Goal: Task Accomplishment & Management: Manage account settings

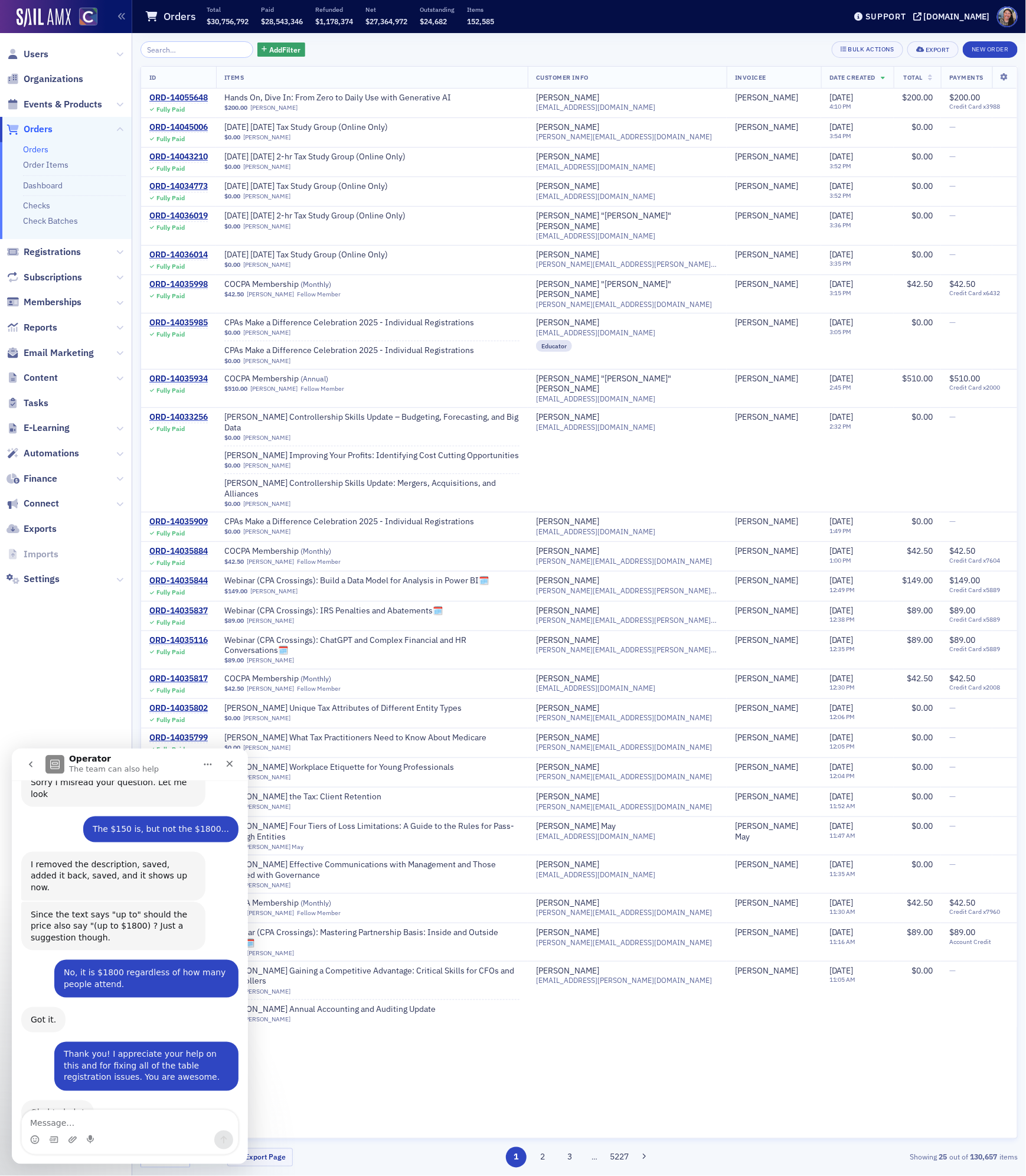
scroll to position [2296, 0]
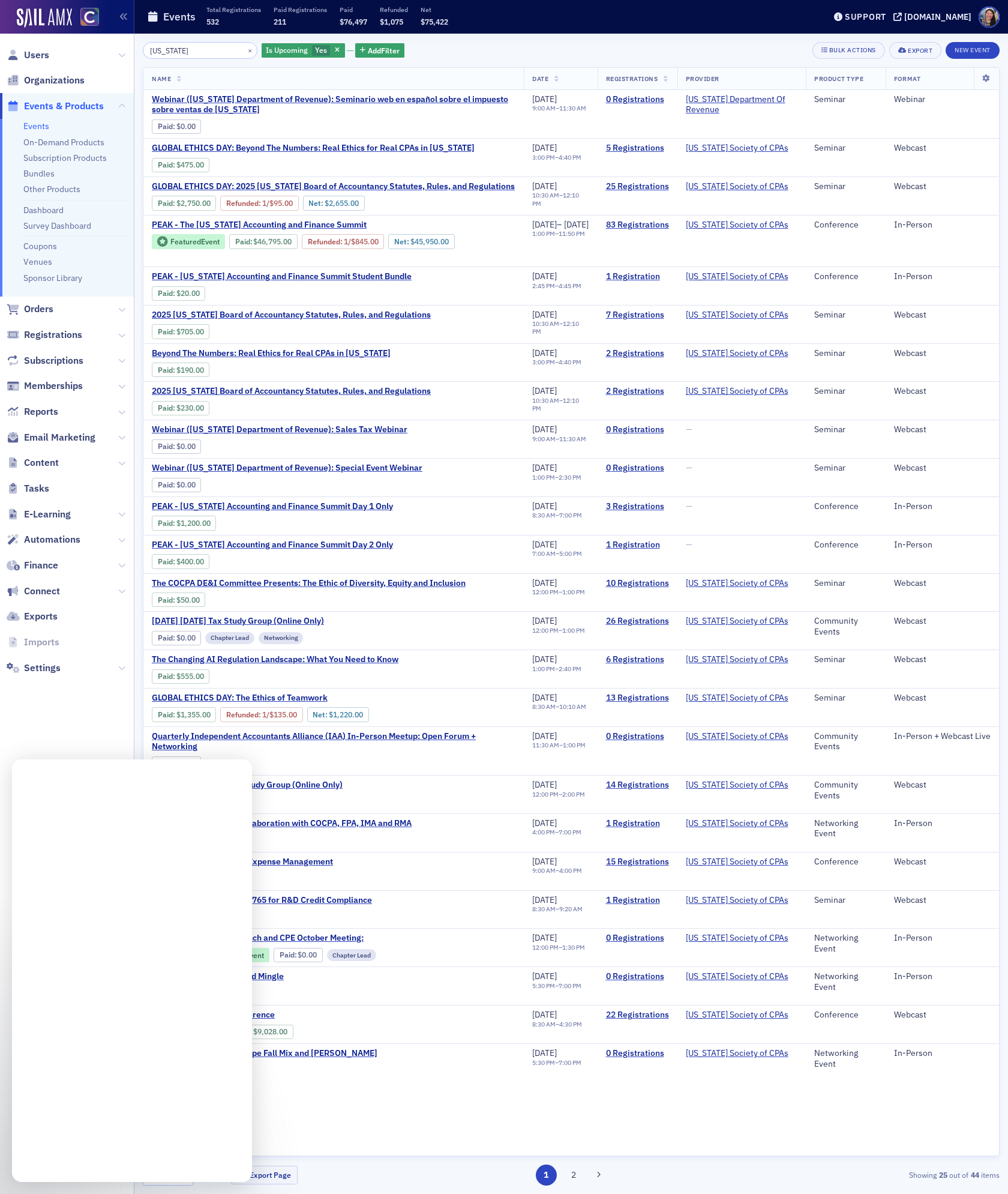
click at [37, 126] on link "Events" at bounding box center [36, 126] width 26 height 11
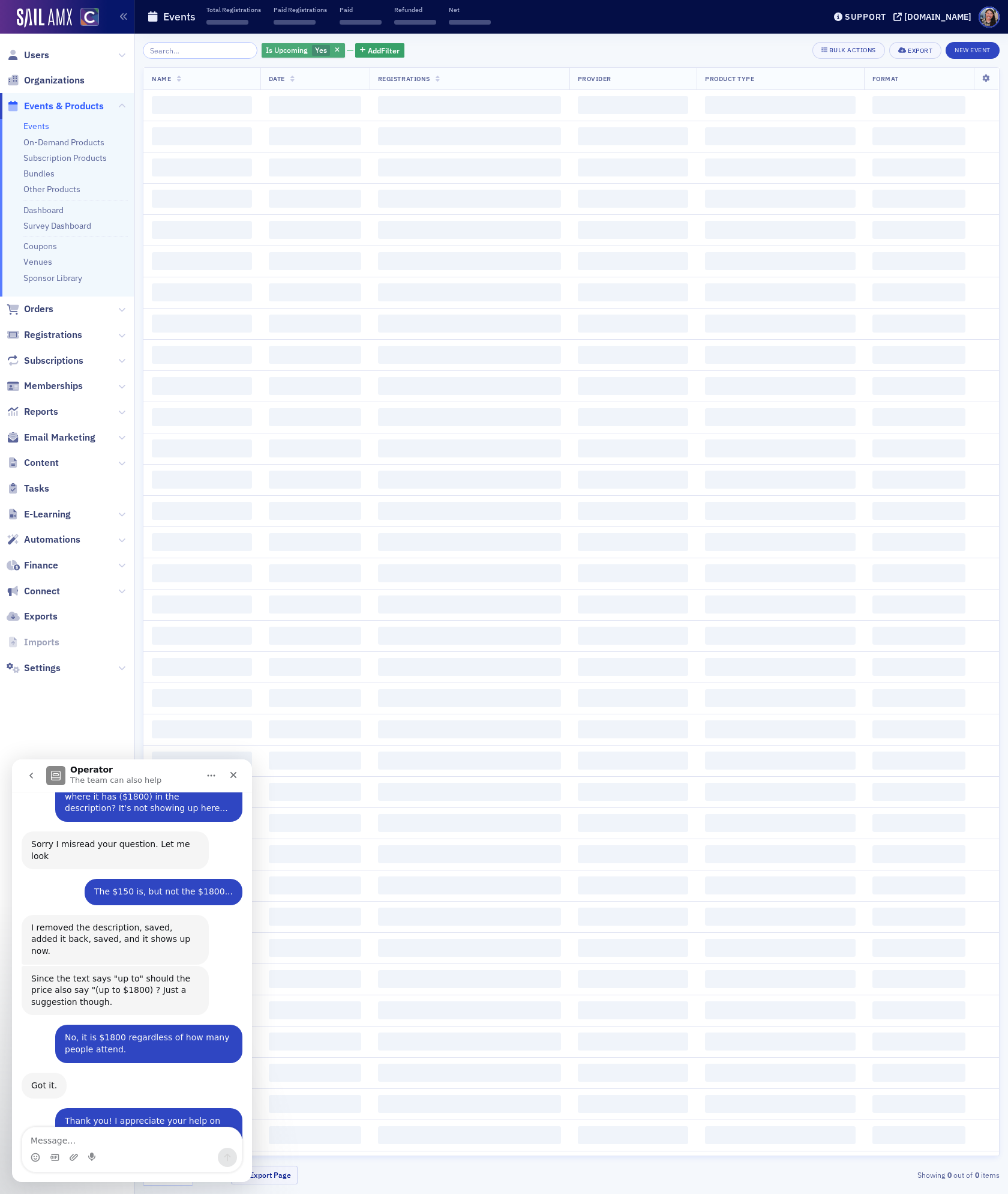
scroll to position [2335, 0]
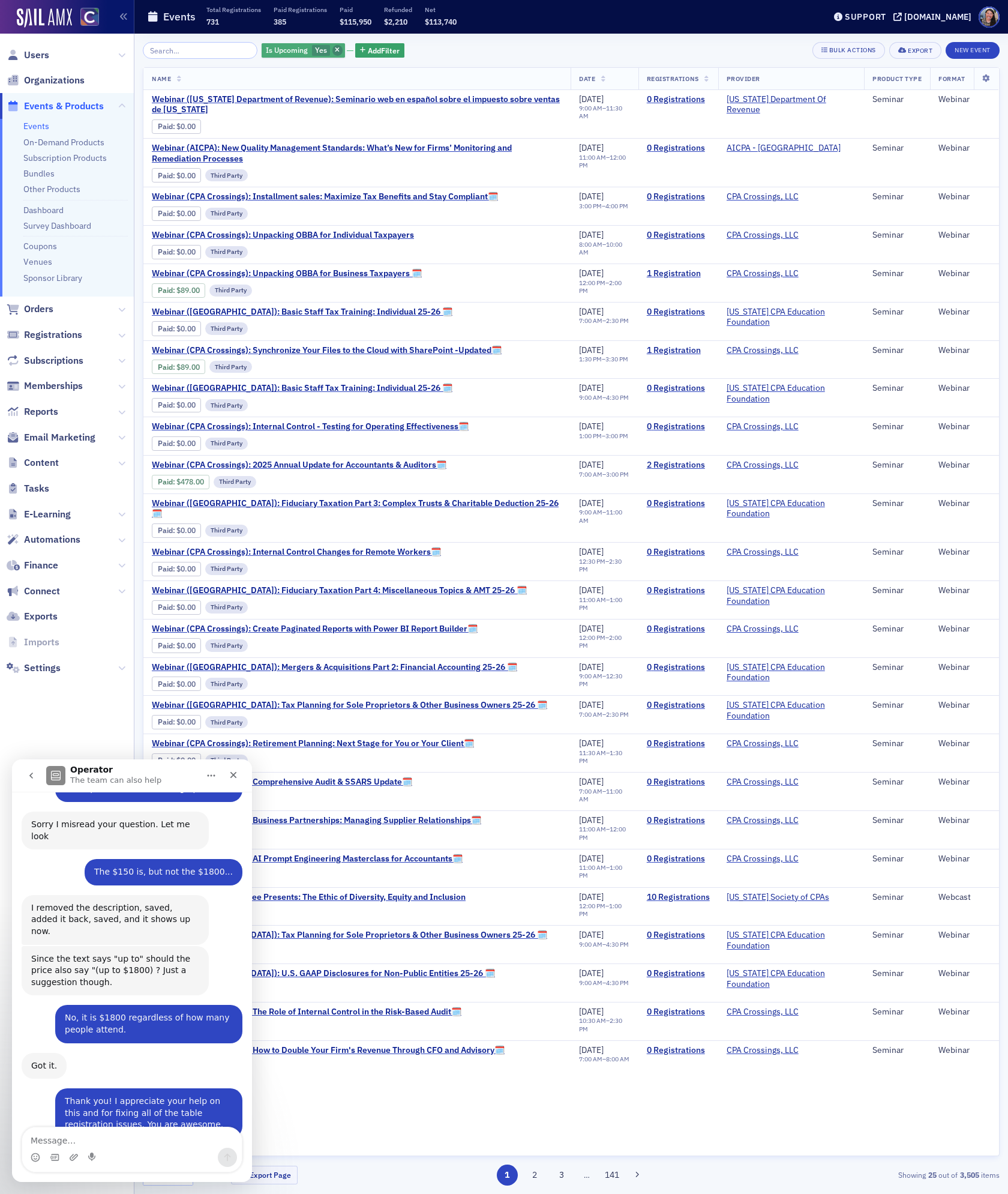
click at [335, 50] on icon "button" at bounding box center [337, 50] width 5 height 7
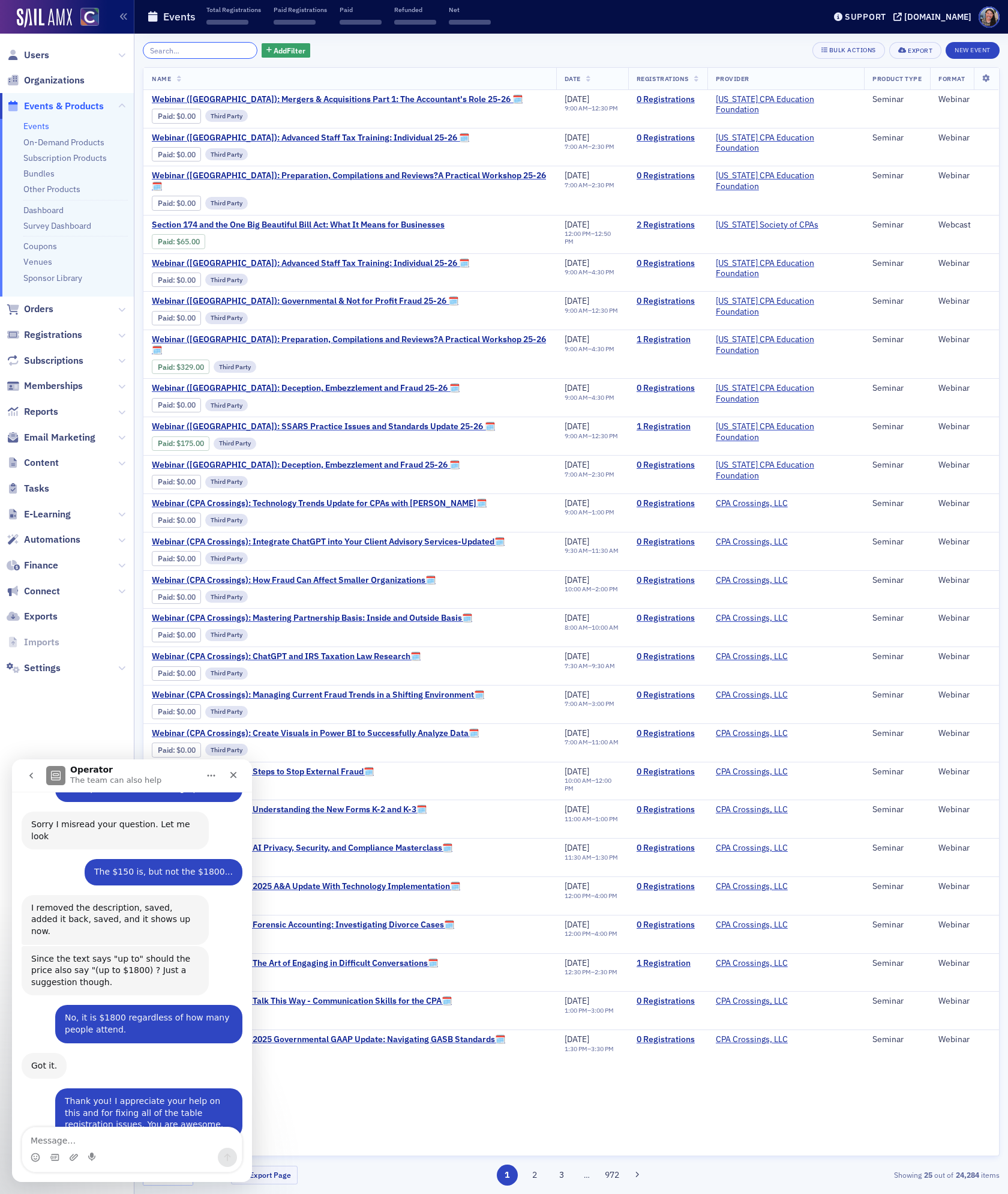
click at [212, 52] on input "search" at bounding box center [200, 50] width 114 height 17
click at [236, 775] on icon "Close" at bounding box center [234, 775] width 10 height 10
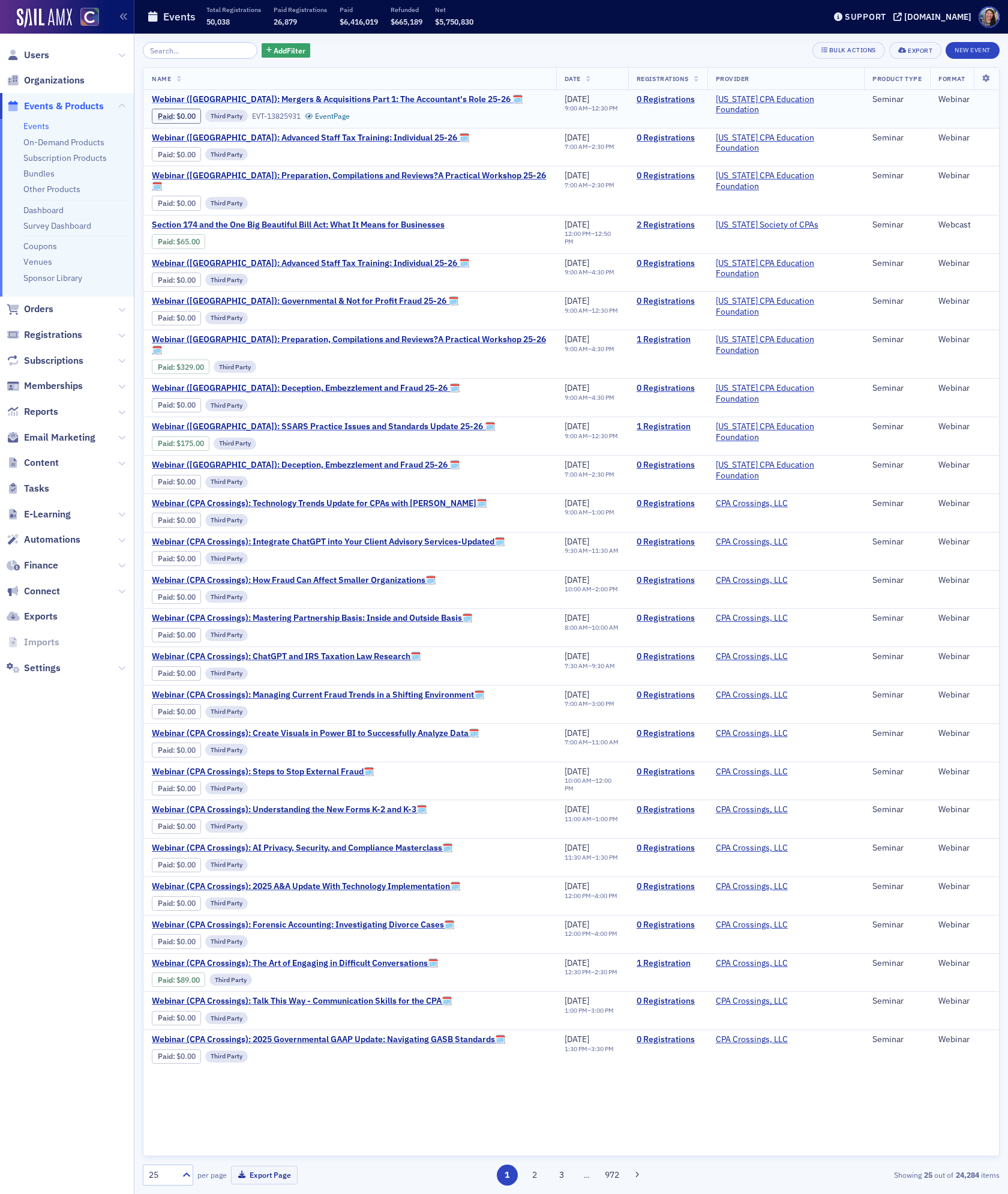
scroll to position [2335, 0]
click at [185, 52] on input "search" at bounding box center [200, 50] width 114 height 17
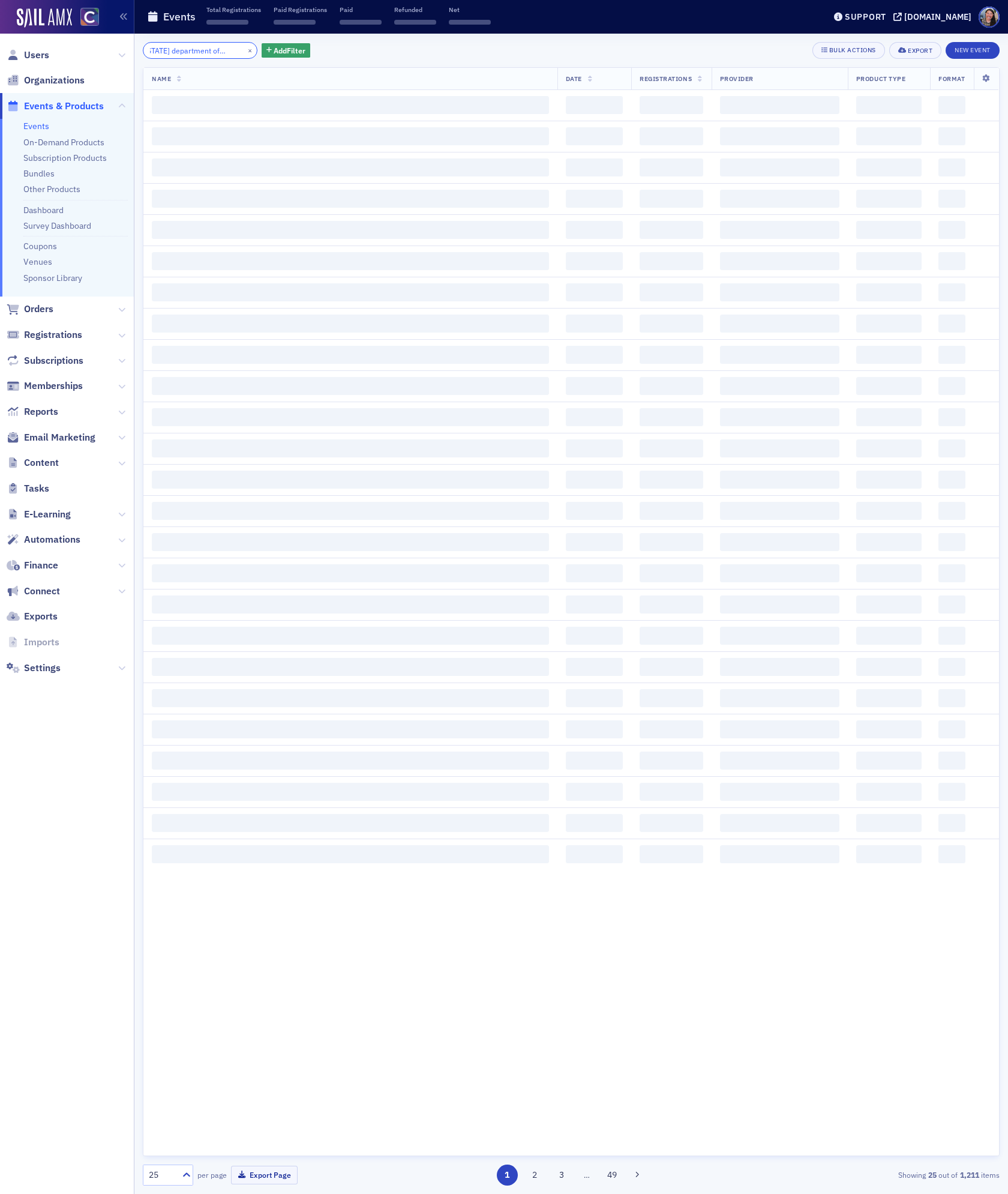
scroll to position [0, 27]
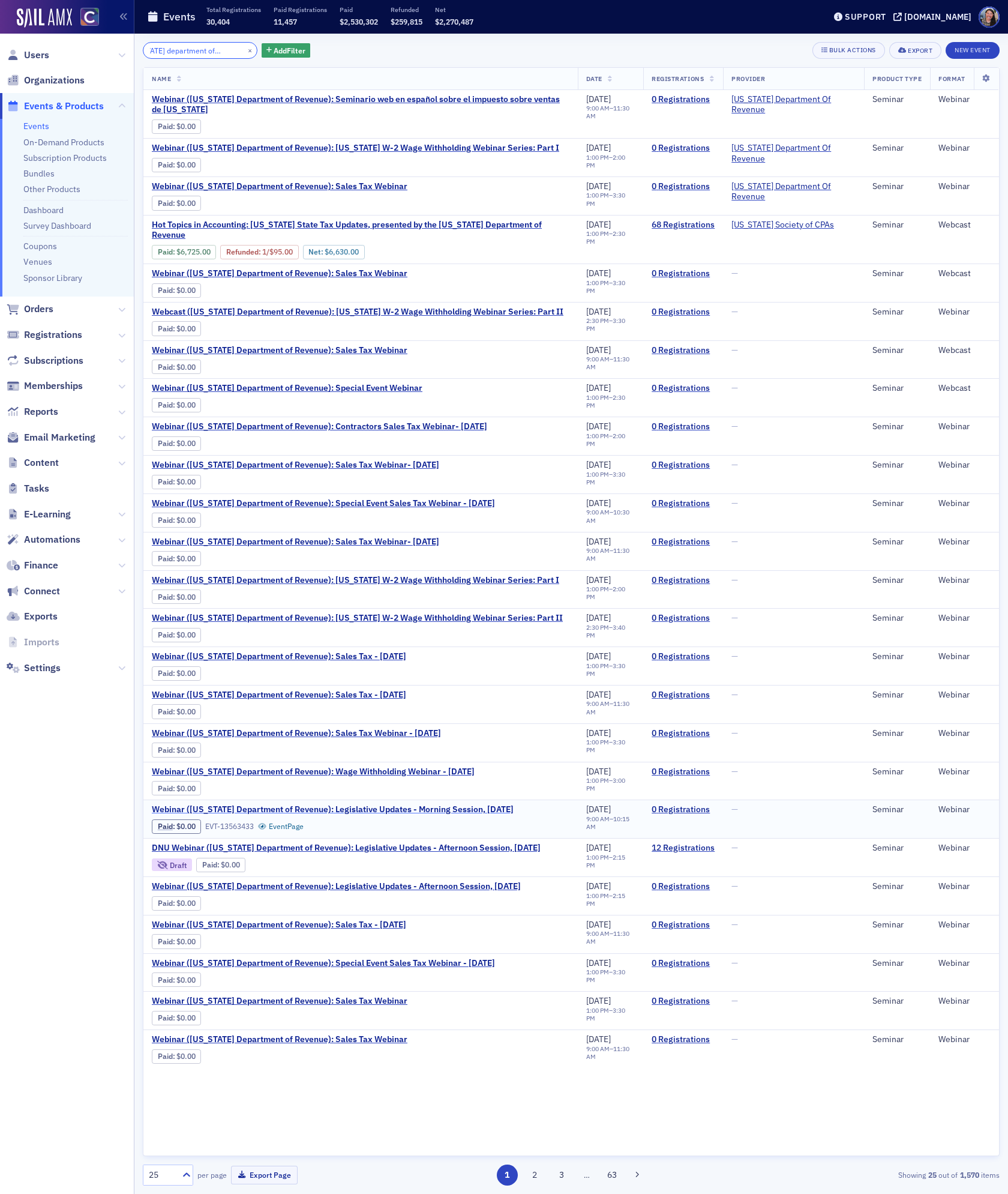
type input "[US_STATE] department of revenue"
click at [386, 816] on span "Webinar ([US_STATE] Department of Revenue): Legislative Updates - Morning Sessi…" at bounding box center [332, 810] width 362 height 11
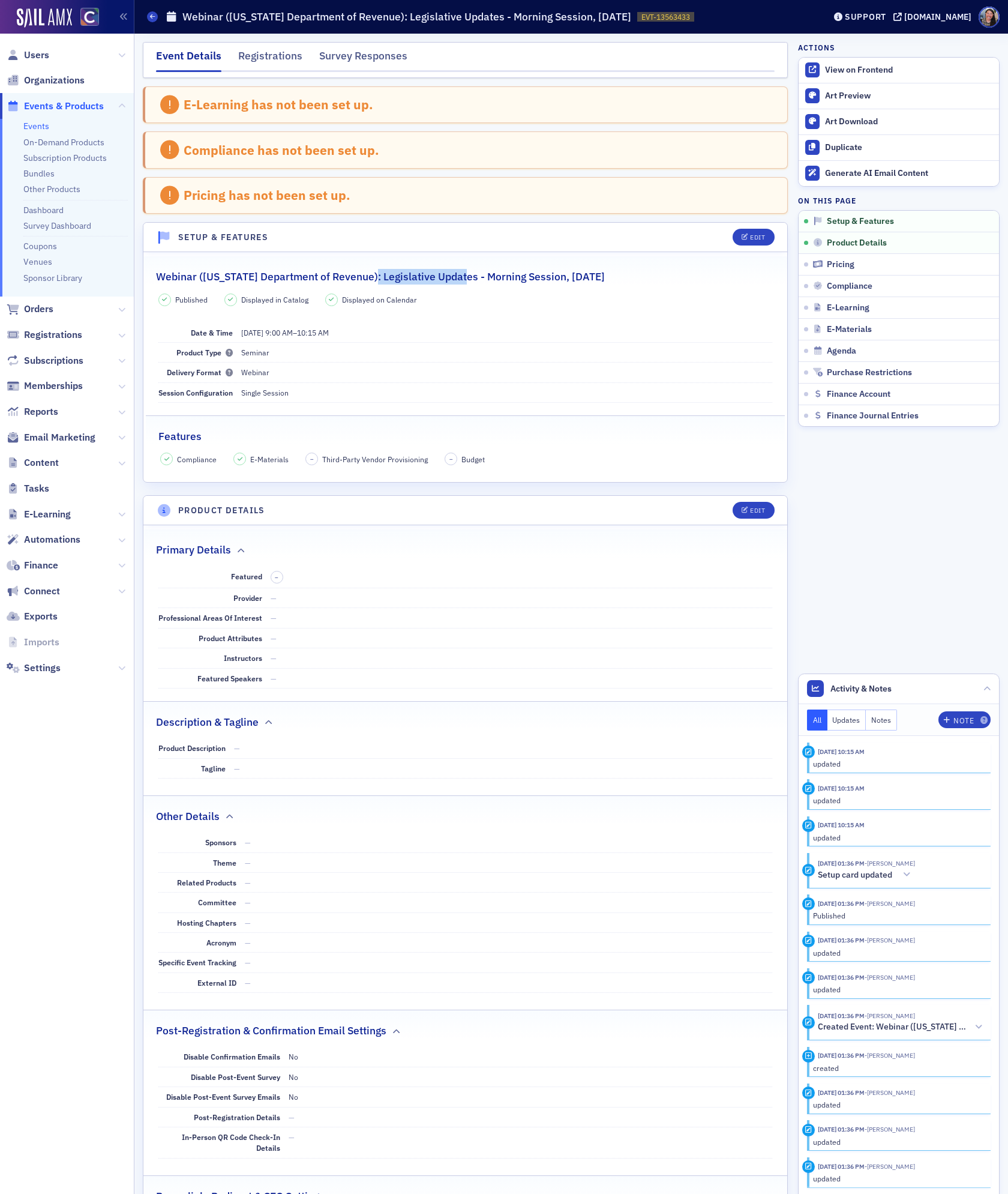
drag, startPoint x: 371, startPoint y: 282, endPoint x: 465, endPoint y: 277, distance: 94.1
click at [465, 277] on h2 "Webinar ([US_STATE] Department of Revenue): Legislative Updates - Morning Sessi…" at bounding box center [380, 276] width 449 height 15
click at [834, 69] on div "View on Frontend" at bounding box center [909, 70] width 168 height 11
click at [876, 73] on div "View on Frontend" at bounding box center [909, 70] width 168 height 11
click at [940, 25] on div "Support [DOMAIN_NAME]" at bounding box center [917, 17] width 181 height 21
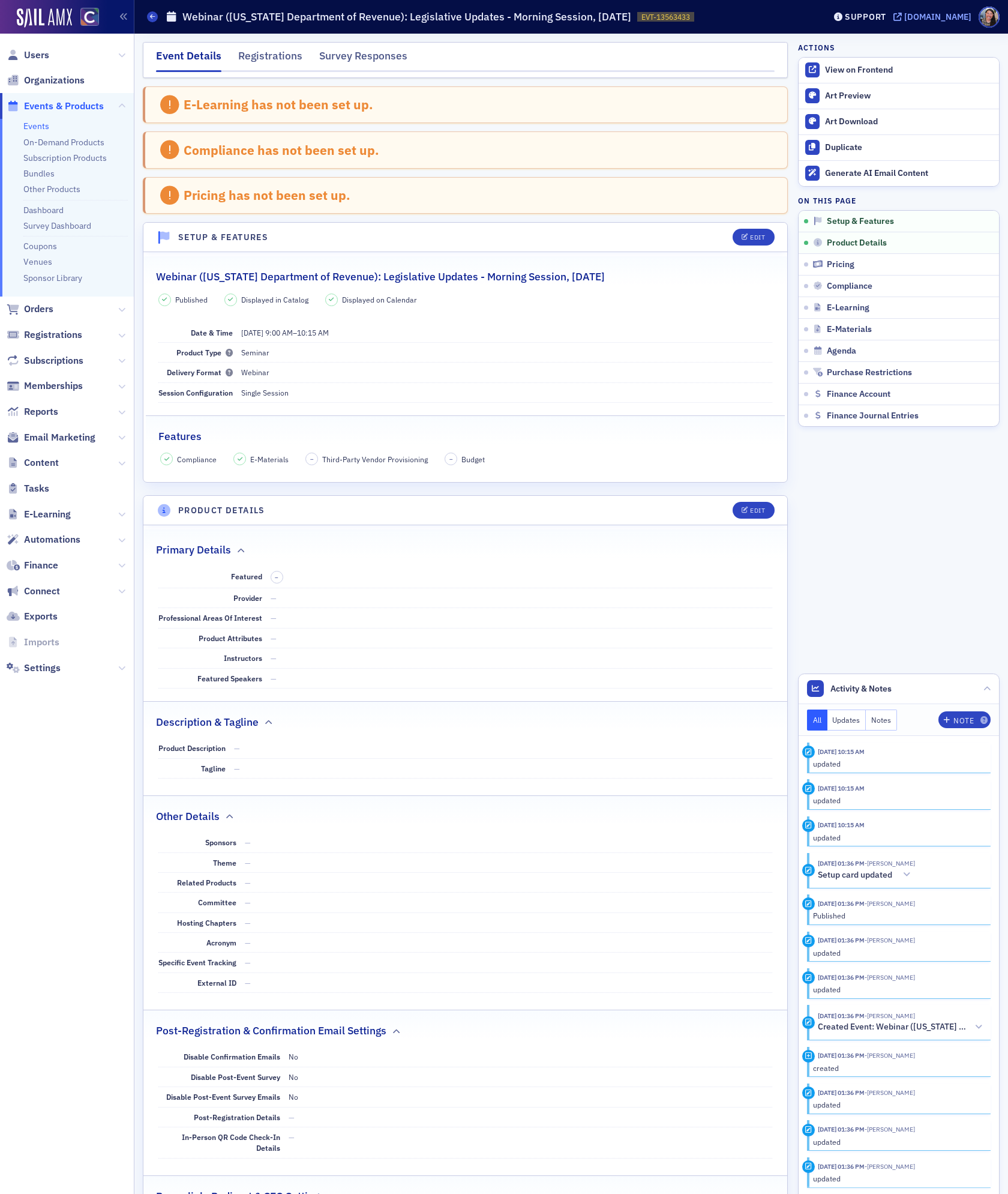
click at [957, 16] on div "[DOMAIN_NAME]" at bounding box center [938, 17] width 67 height 11
click at [50, 749] on nav "Users Organizations Events & Products Events On-Demand Products Subscription Pr…" at bounding box center [67, 614] width 135 height 1160
click at [45, 124] on link "Events" at bounding box center [36, 126] width 26 height 11
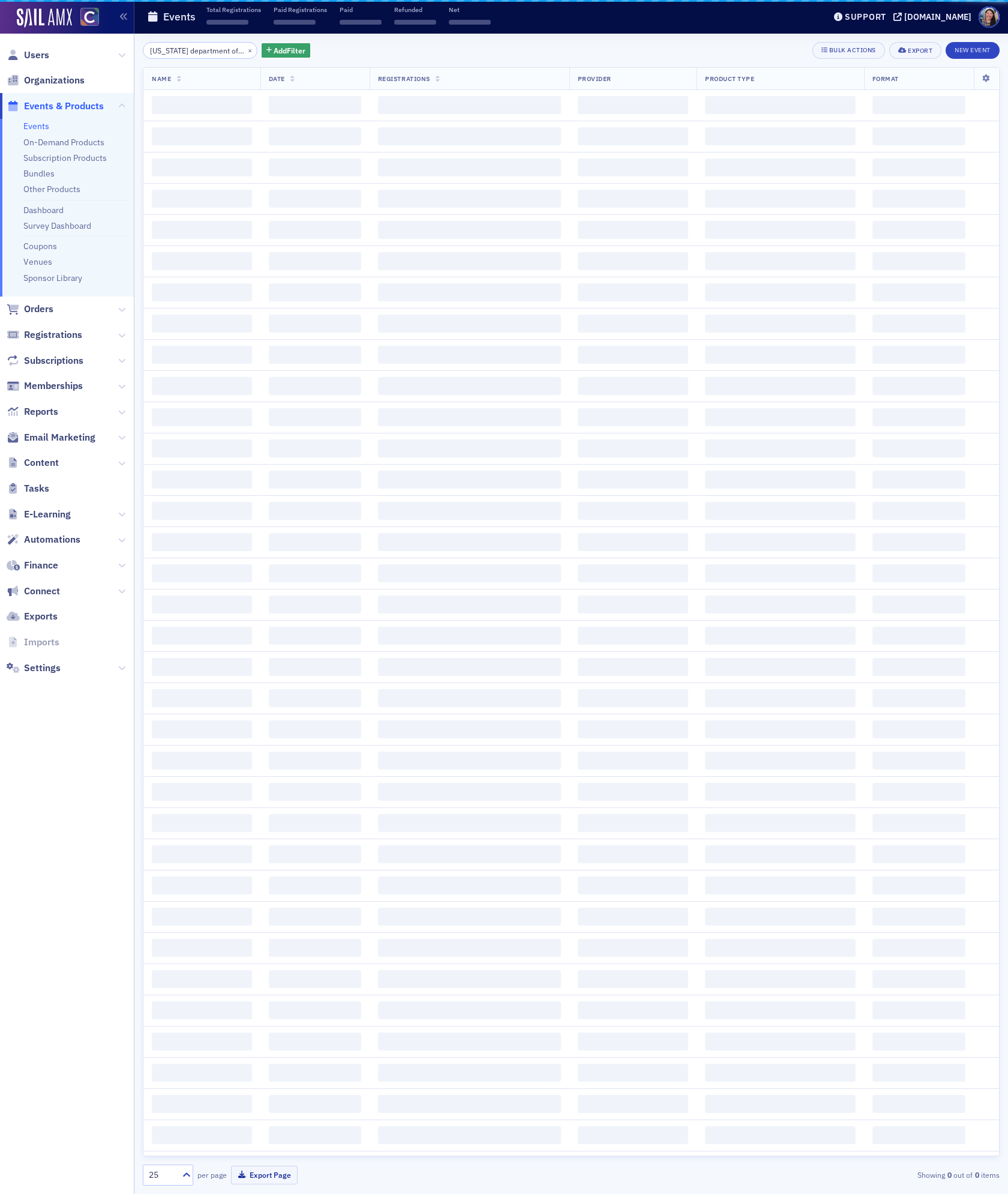
scroll to position [0, 28]
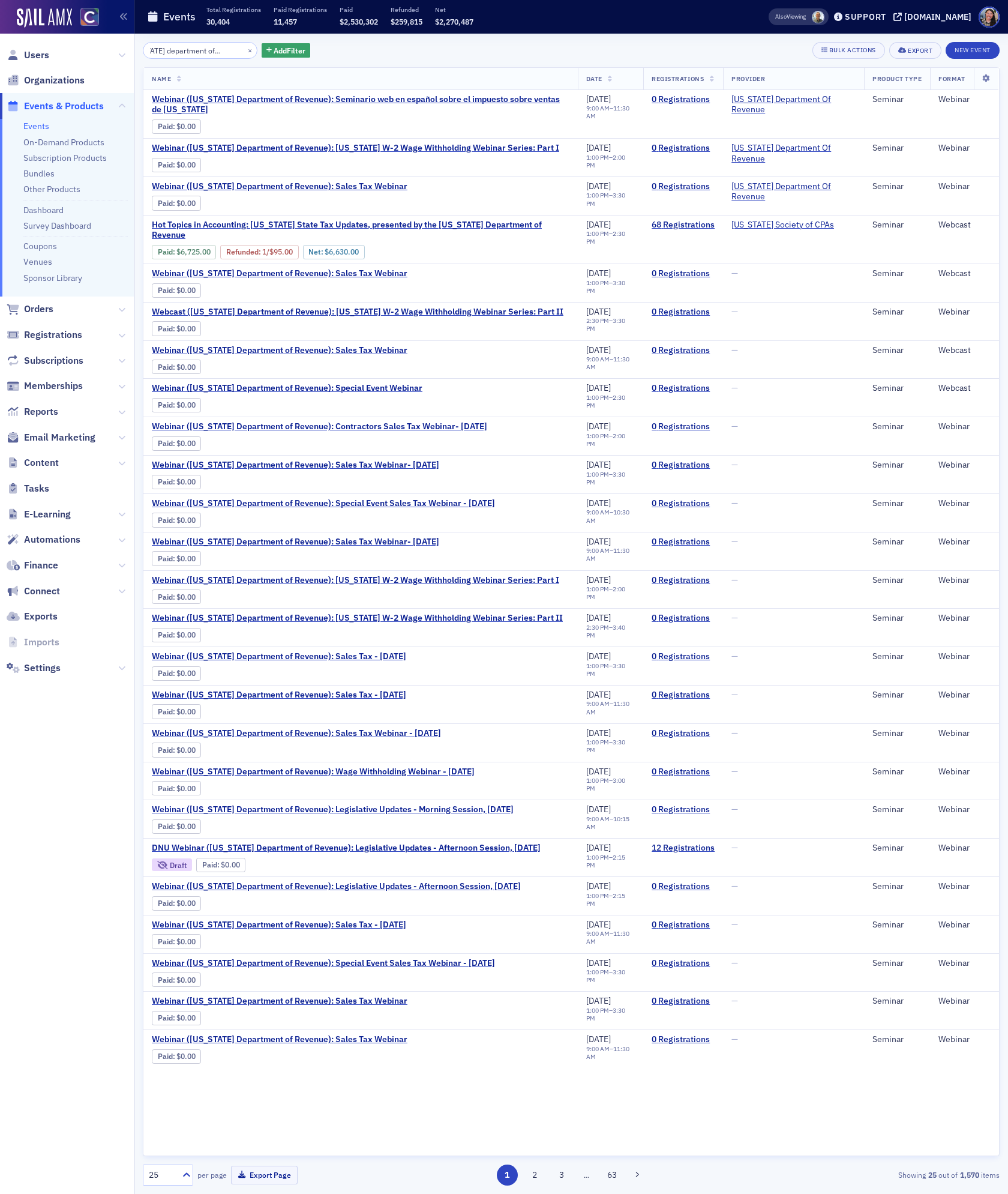
click at [201, 50] on input "[US_STATE] department of revenue" at bounding box center [200, 50] width 114 height 17
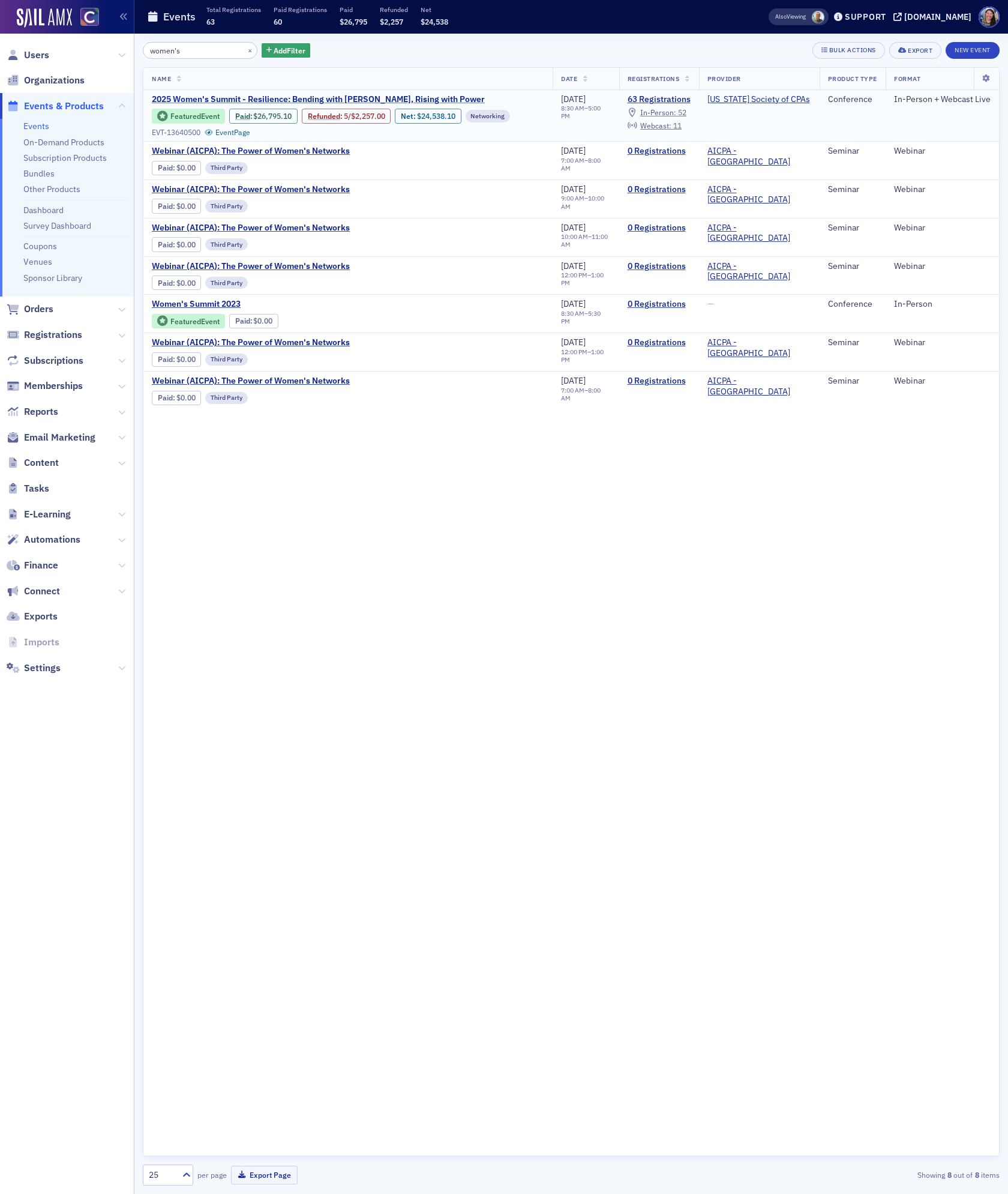
type input "women's"
click at [368, 101] on span "2025 Women's Summit - Resilience: Bending with [PERSON_NAME], Rising with Power" at bounding box center [318, 100] width 333 height 11
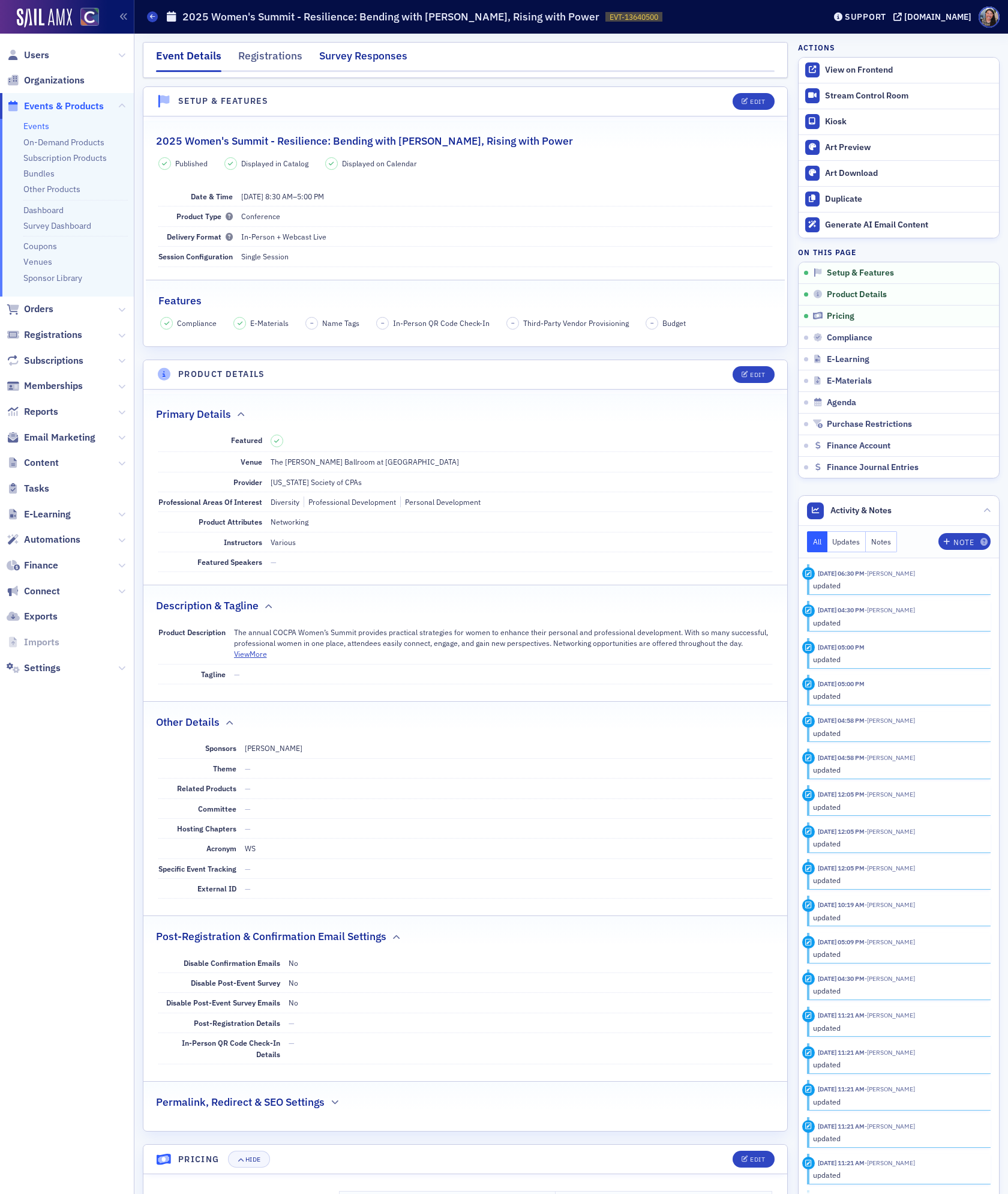
click at [376, 58] on div "Survey Responses" at bounding box center [364, 59] width 88 height 22
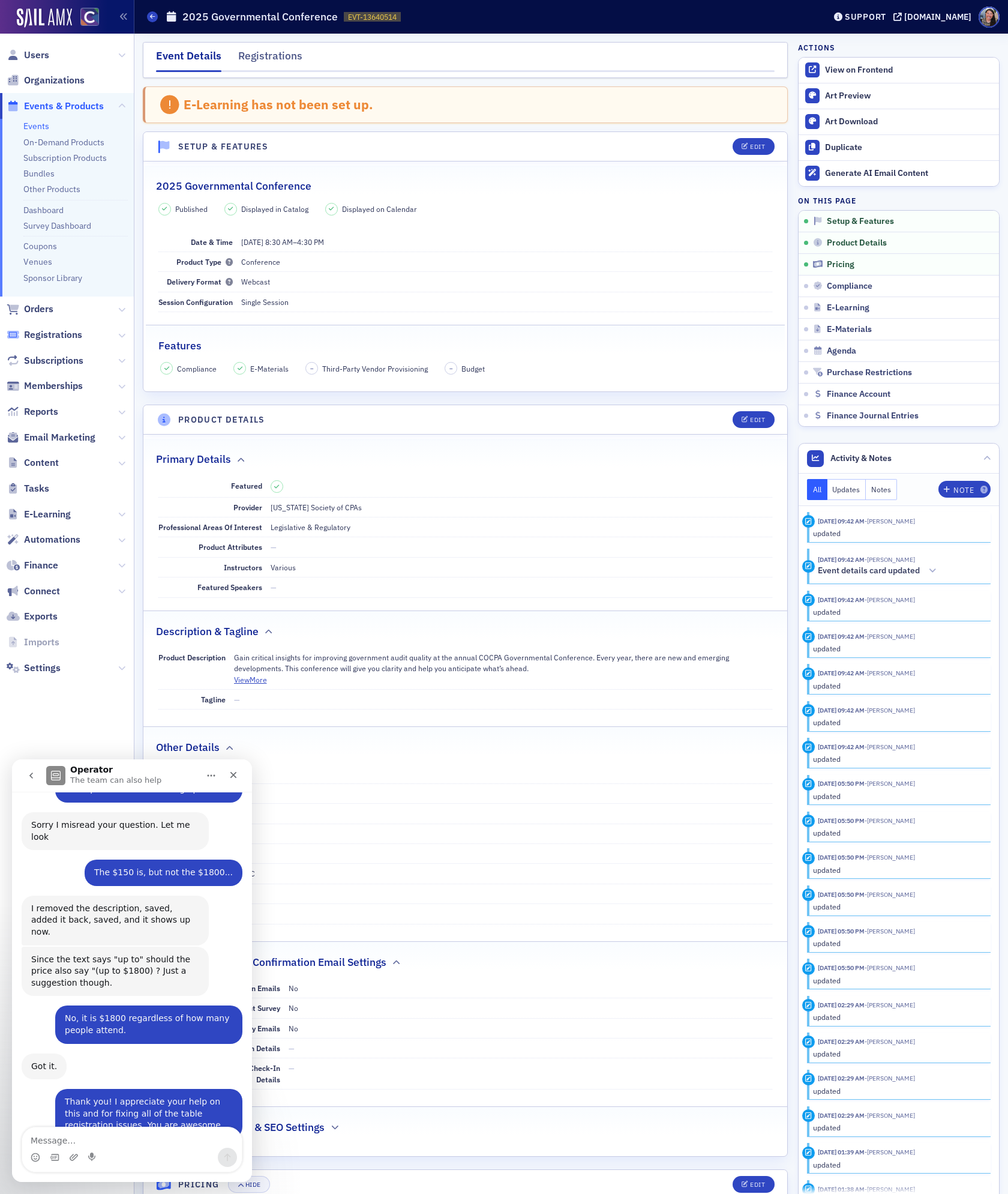
scroll to position [2335, 0]
click at [235, 778] on icon "Close" at bounding box center [234, 775] width 10 height 10
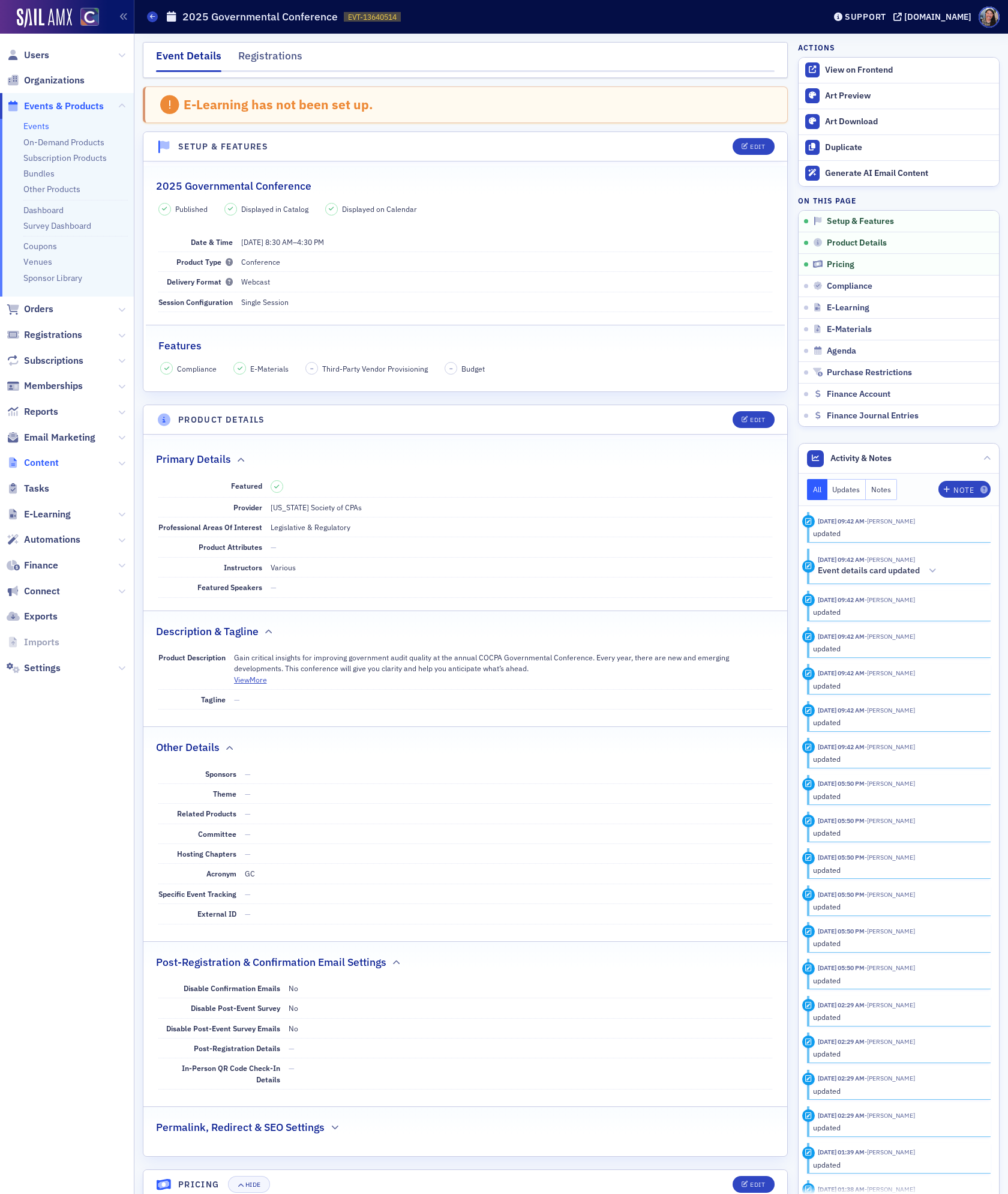
click at [46, 461] on span "Content" at bounding box center [41, 463] width 35 height 13
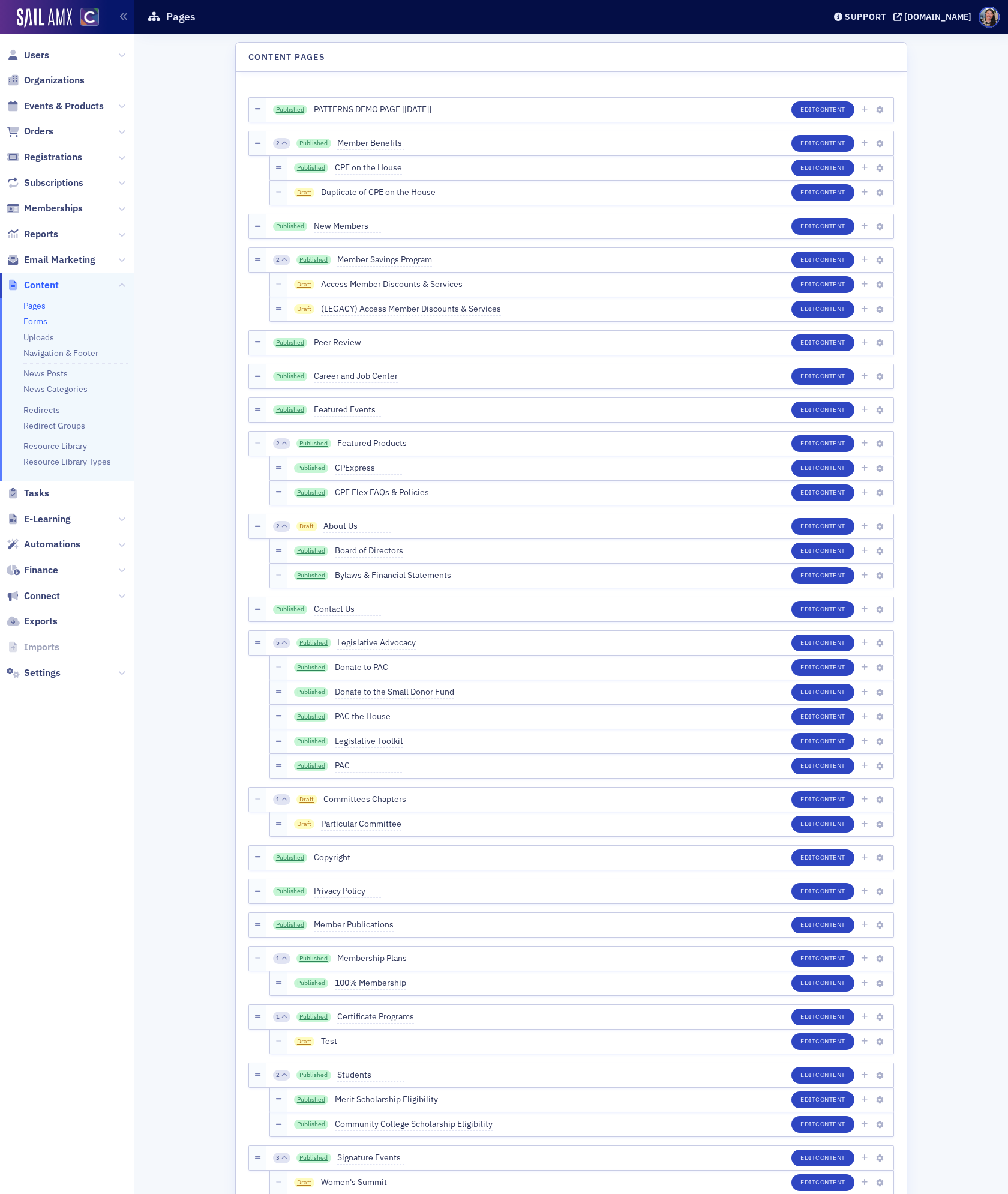
click at [42, 326] on link "Forms" at bounding box center [35, 321] width 24 height 11
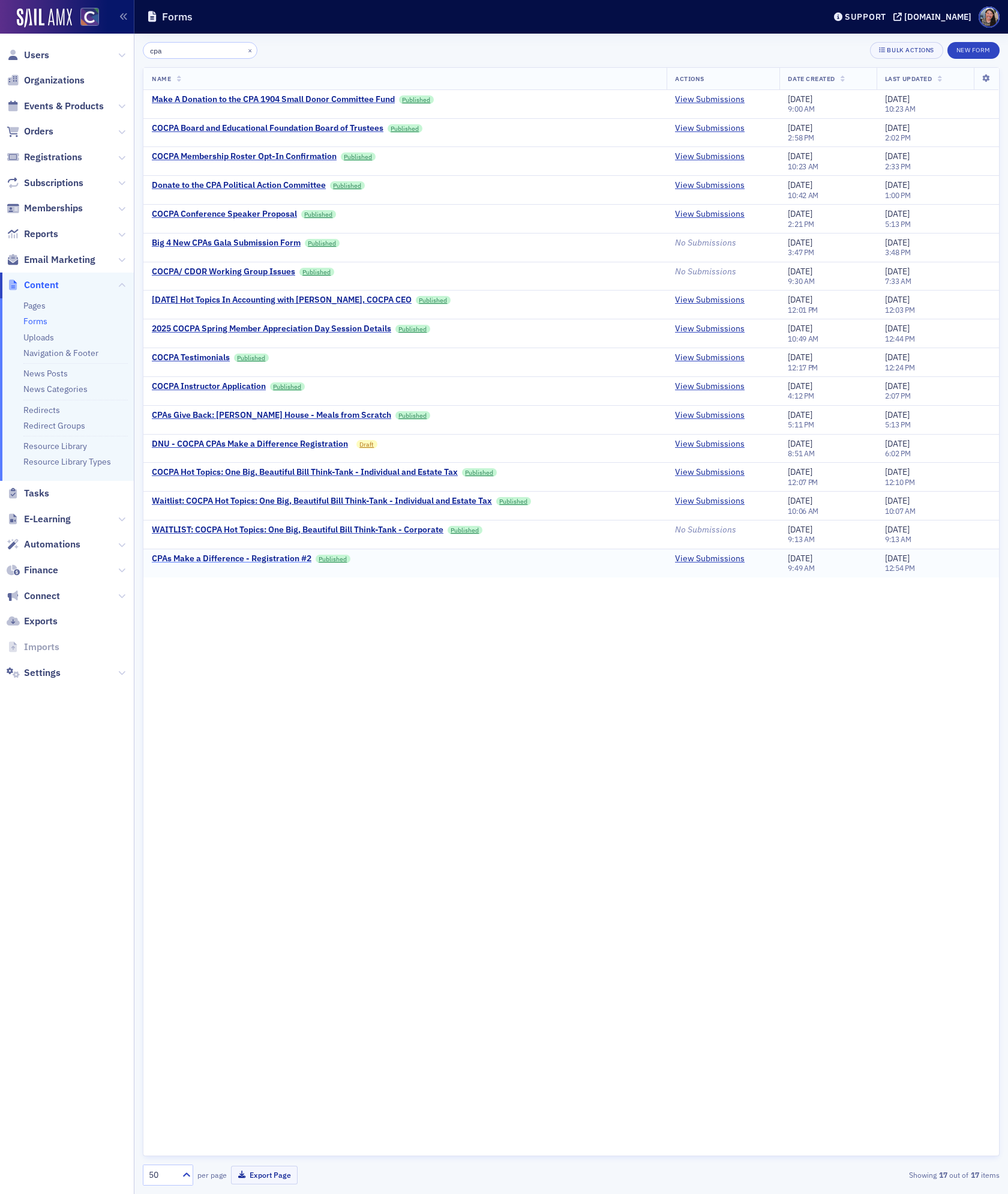
type input "cpa"
click at [259, 565] on div "CPAs Make a Difference - Registration #2" at bounding box center [231, 559] width 160 height 11
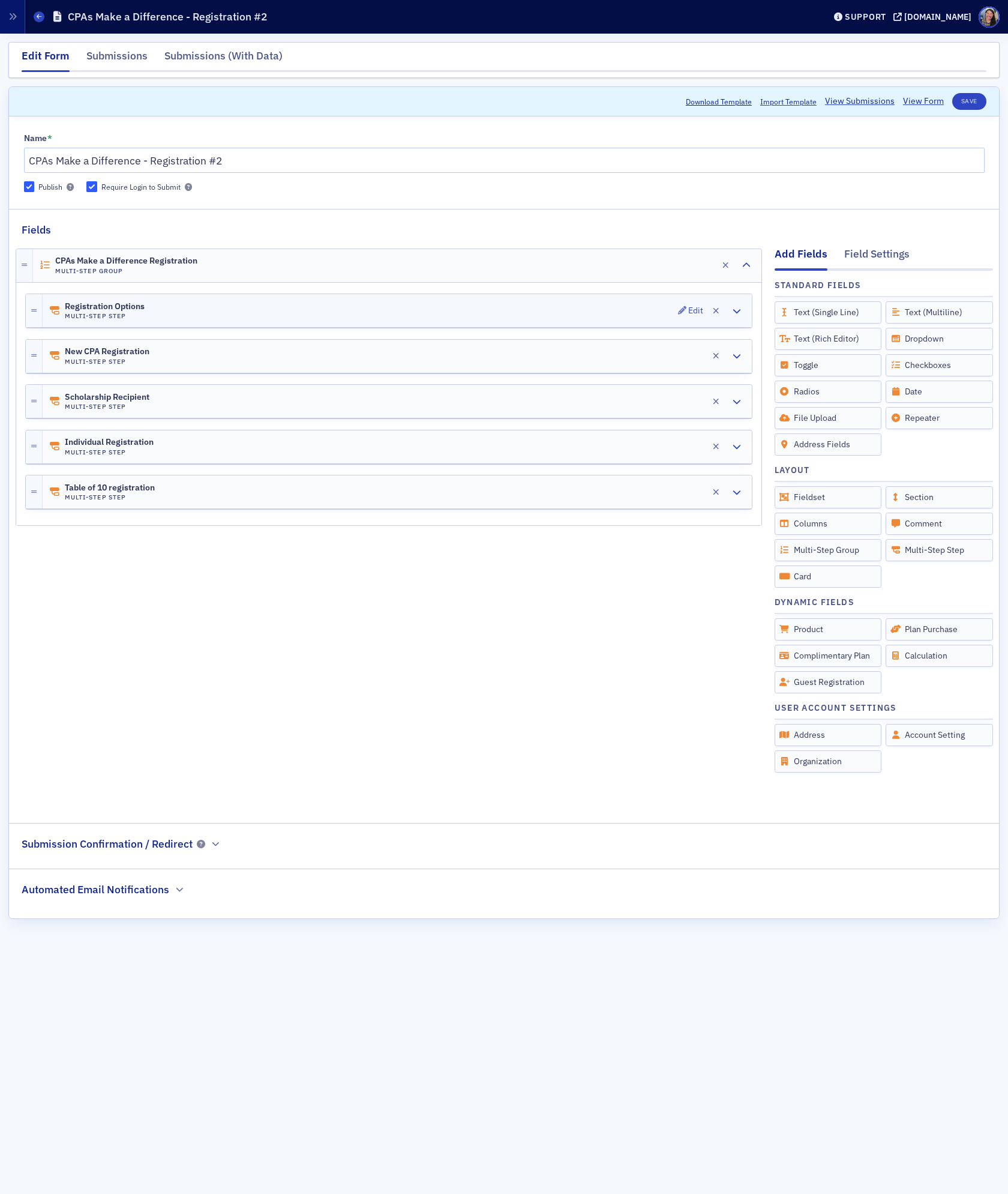
click at [190, 315] on div "Registration Options Multi-Step Step Edit" at bounding box center [397, 310] width 709 height 33
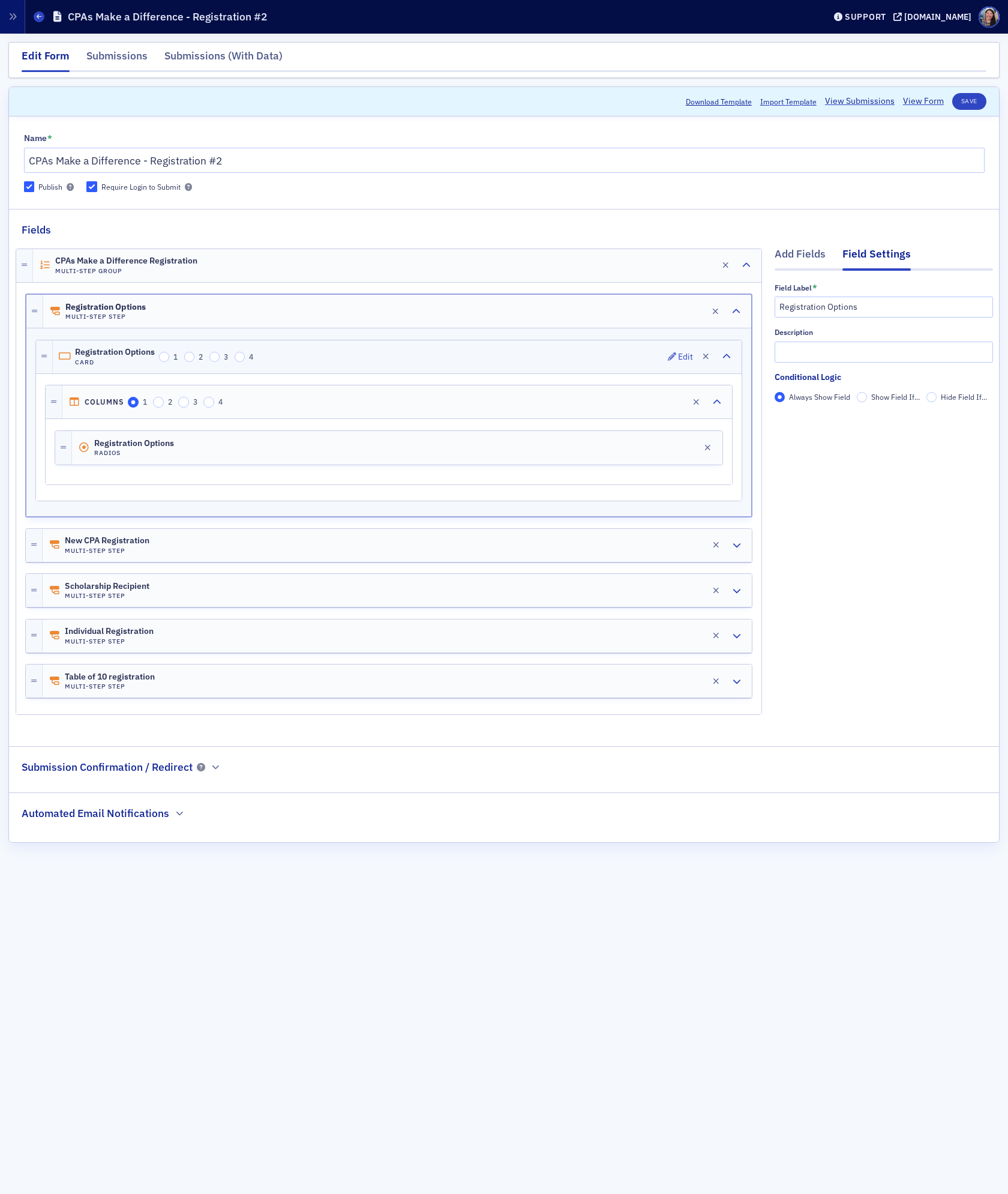
click at [392, 367] on div "Registration Options Card 1 2 3 4 Edit" at bounding box center [397, 357] width 689 height 33
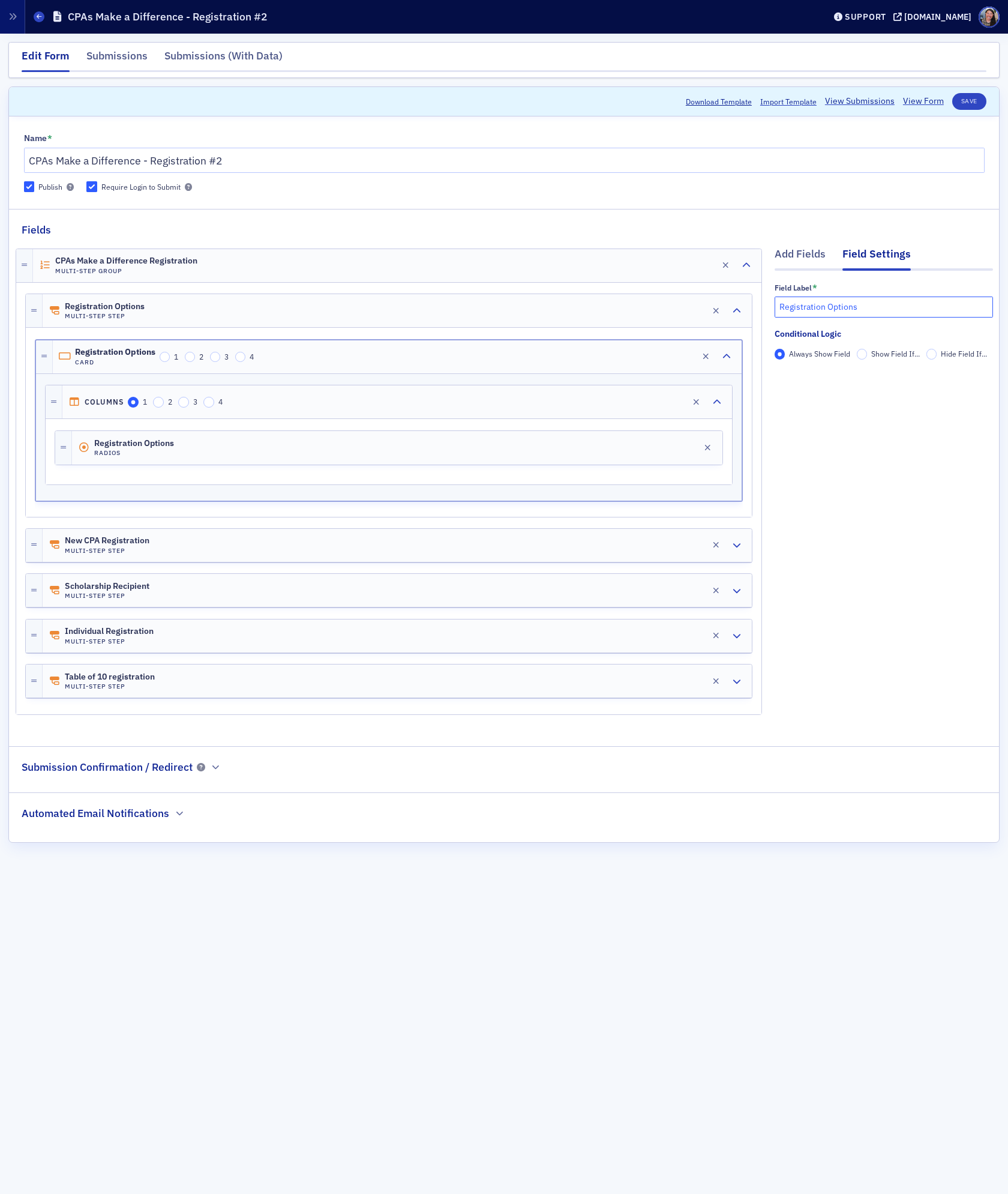
click at [876, 309] on input "Registration Options" at bounding box center [884, 307] width 218 height 21
click at [375, 309] on div "Registration Options Multi-Step Step Edit" at bounding box center [397, 310] width 709 height 33
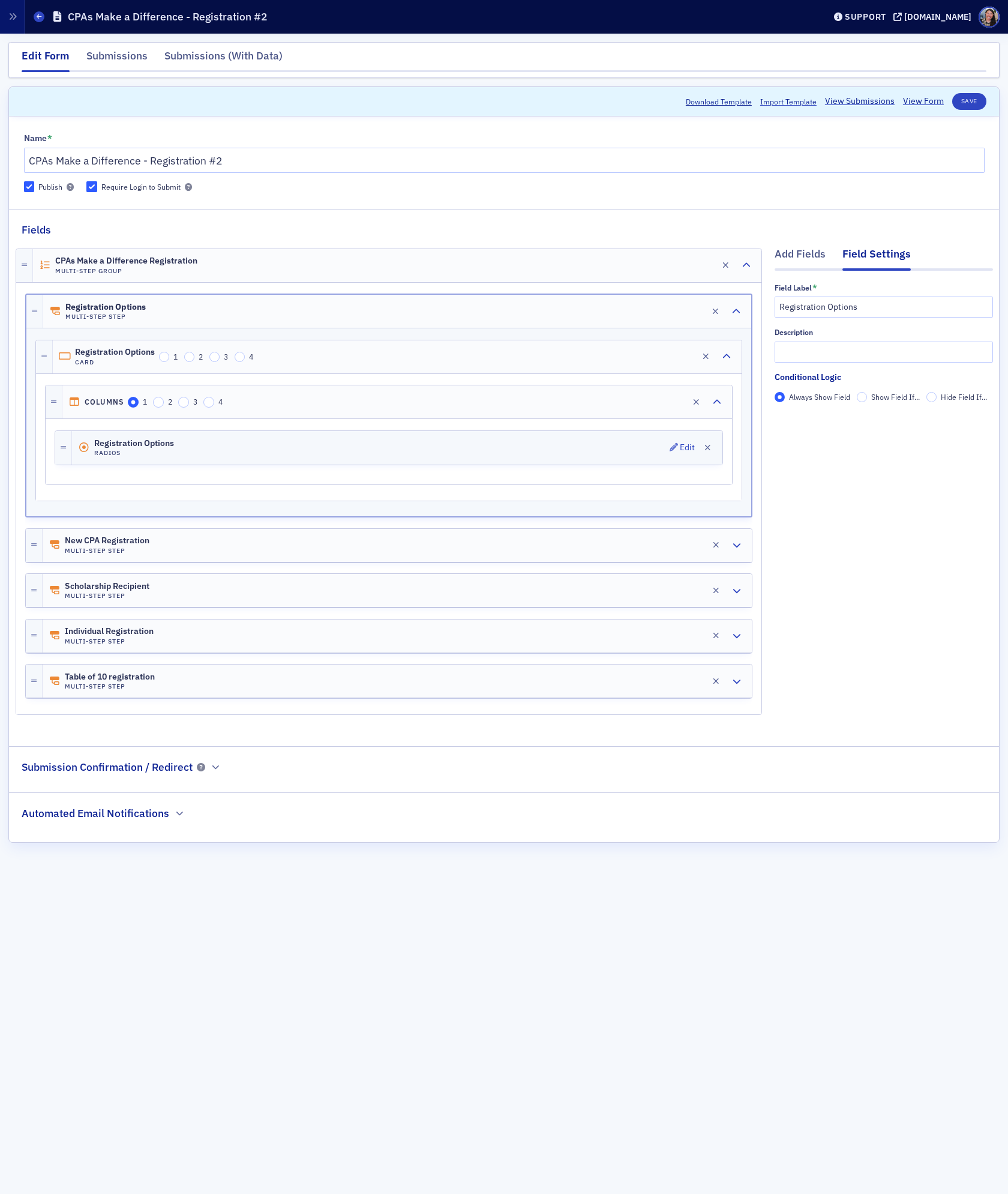
click at [345, 450] on div "Registration Options Radios Edit" at bounding box center [397, 448] width 651 height 34
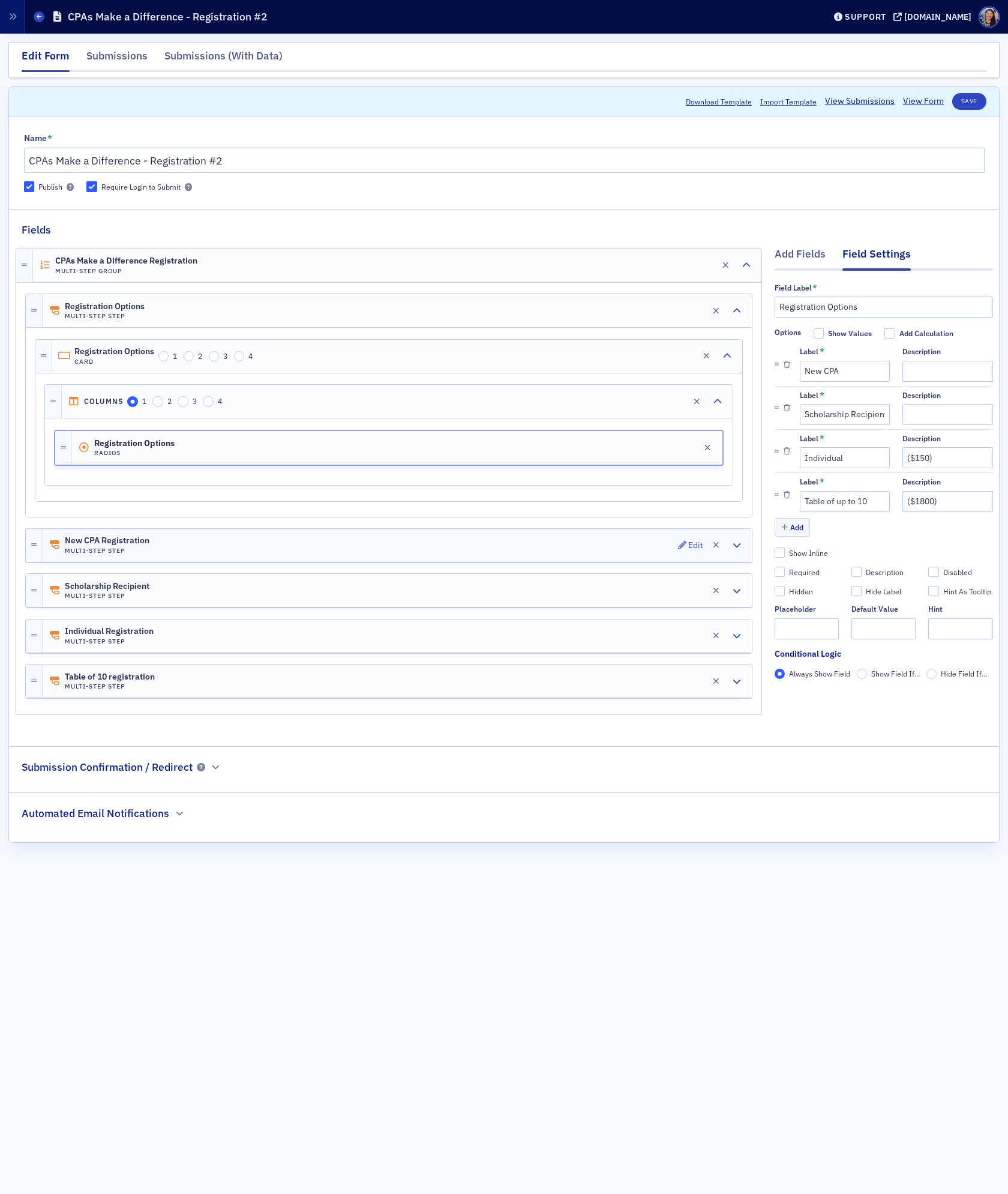
click at [303, 549] on div "New CPA Registration Multi-Step Step Edit" at bounding box center [397, 546] width 709 height 33
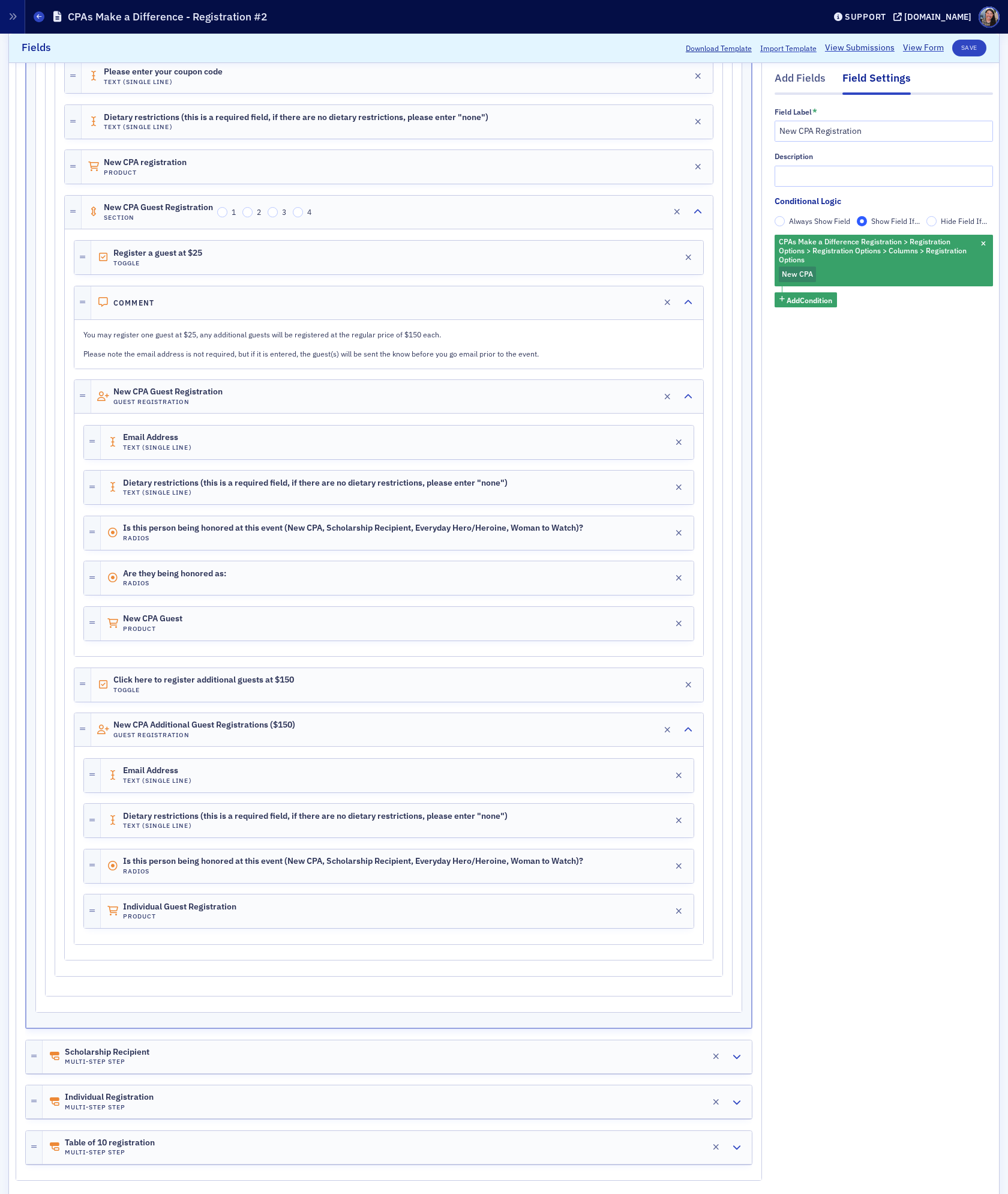
scroll to position [855, 0]
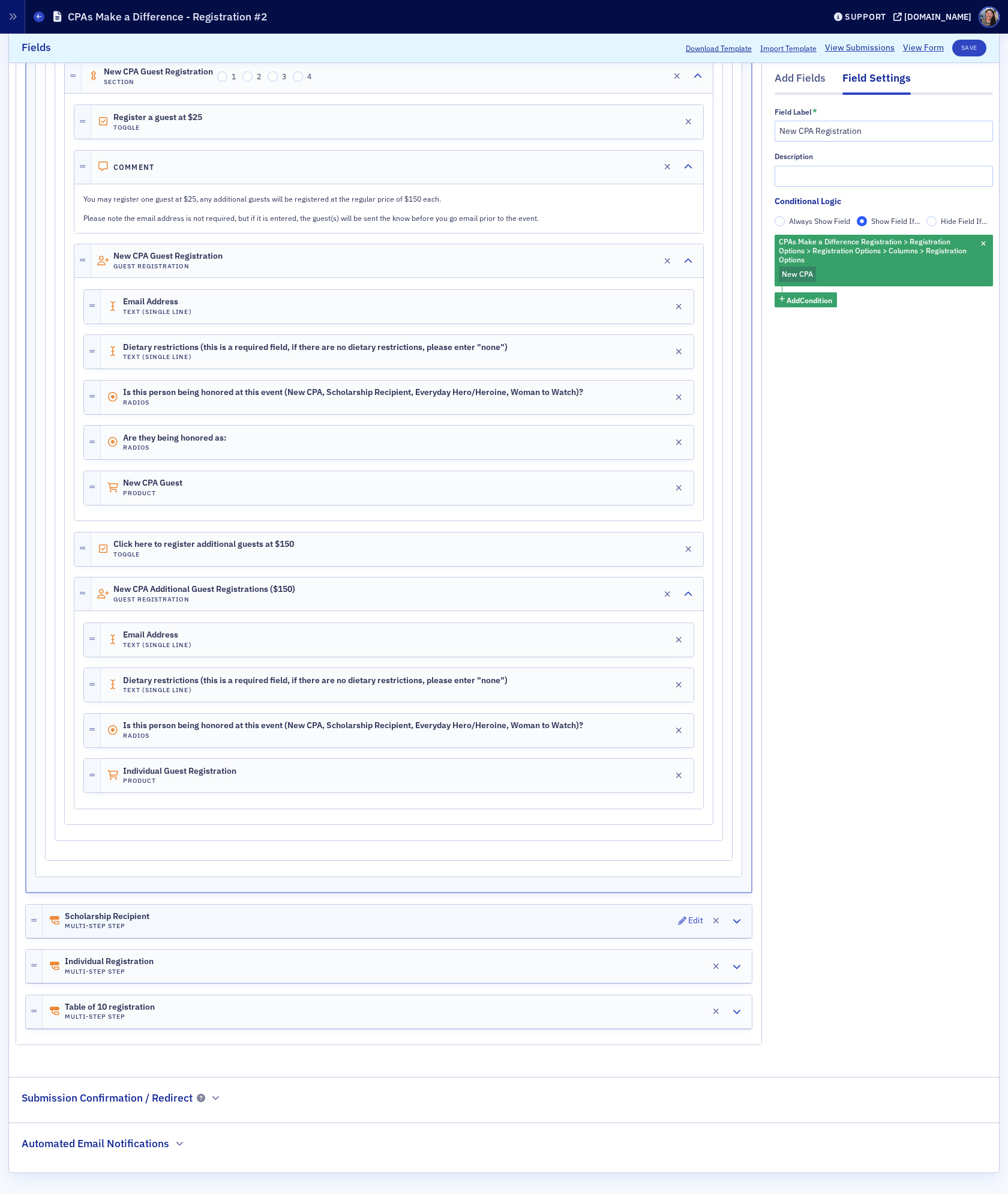
click at [163, 922] on div "Scholarship Recipient Multi-Step Step Edit" at bounding box center [397, 922] width 709 height 33
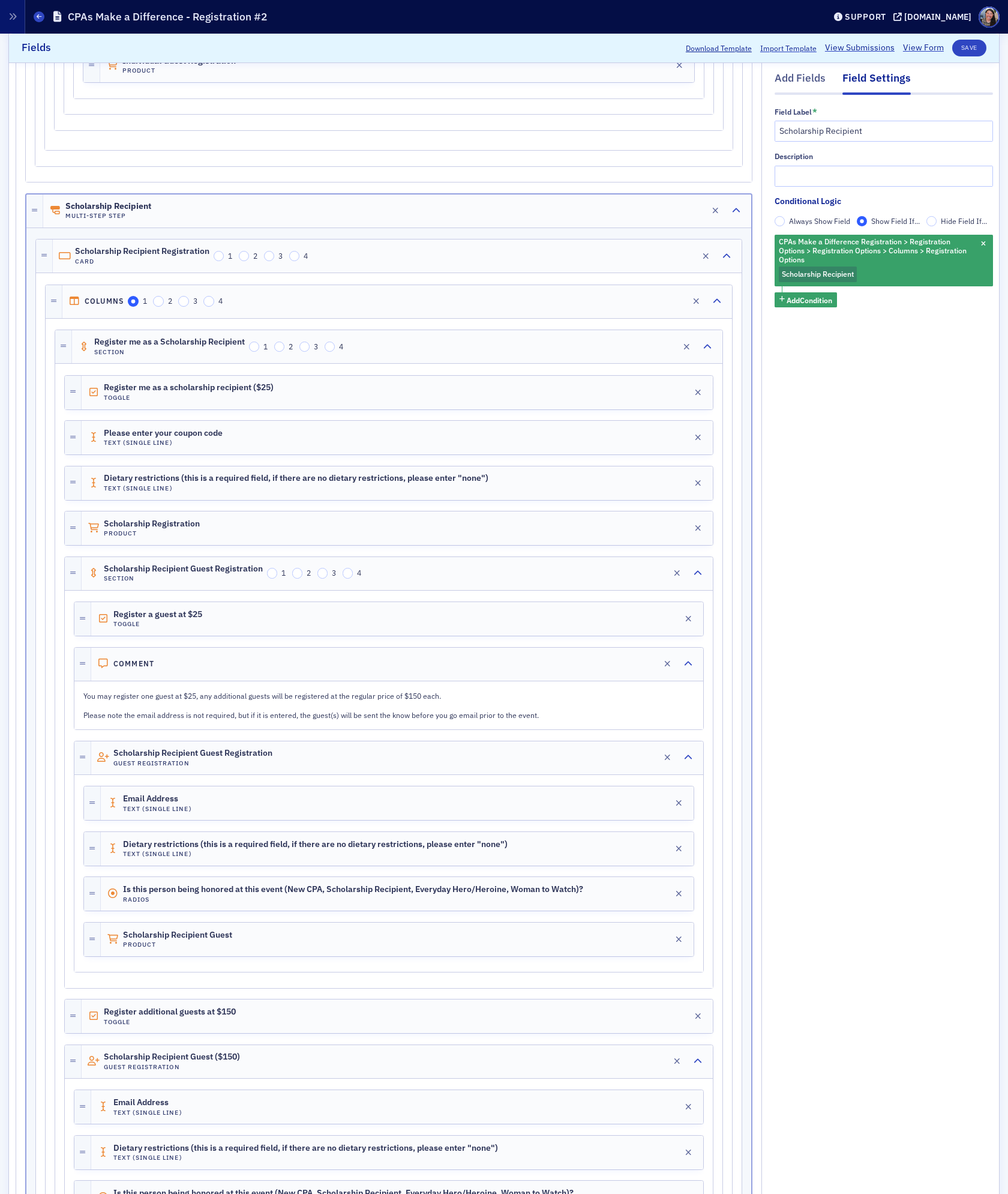
scroll to position [1542, 0]
click at [327, 408] on div "Register me as a scholarship recipient ($25) Toggle Edit" at bounding box center [397, 391] width 632 height 34
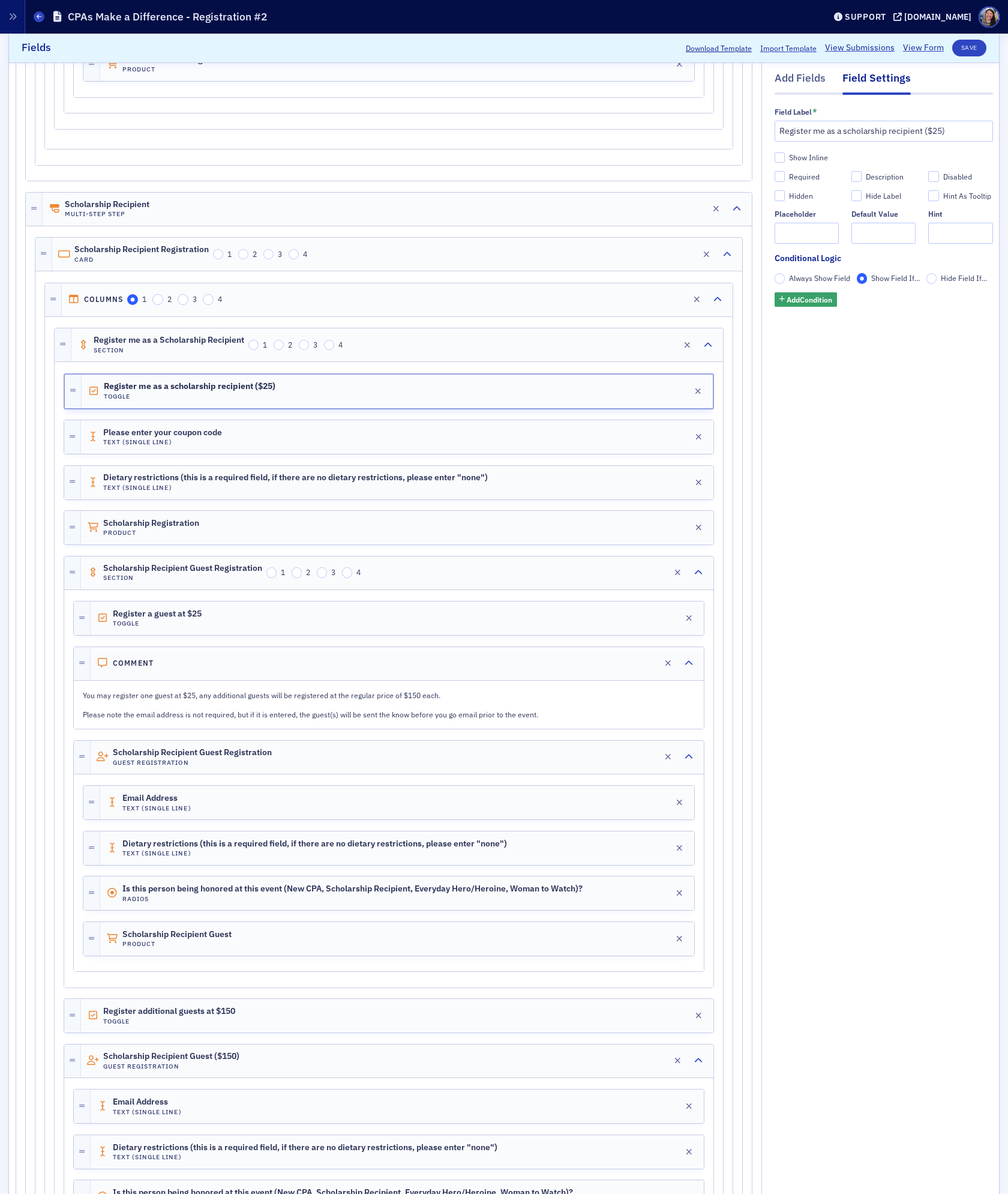
click at [784, 281] on label "Always Show Field" at bounding box center [813, 279] width 77 height 11
click at [784, 281] on input "Always Show Field" at bounding box center [780, 279] width 11 height 11
click at [878, 278] on span "Show Field If..." at bounding box center [895, 279] width 48 height 10
click at [868, 278] on input "Show Field If..." at bounding box center [862, 279] width 11 height 11
click at [444, 361] on div "Register me as a Scholarship Recipient Section 1 2 3 4 Edit" at bounding box center [397, 345] width 652 height 33
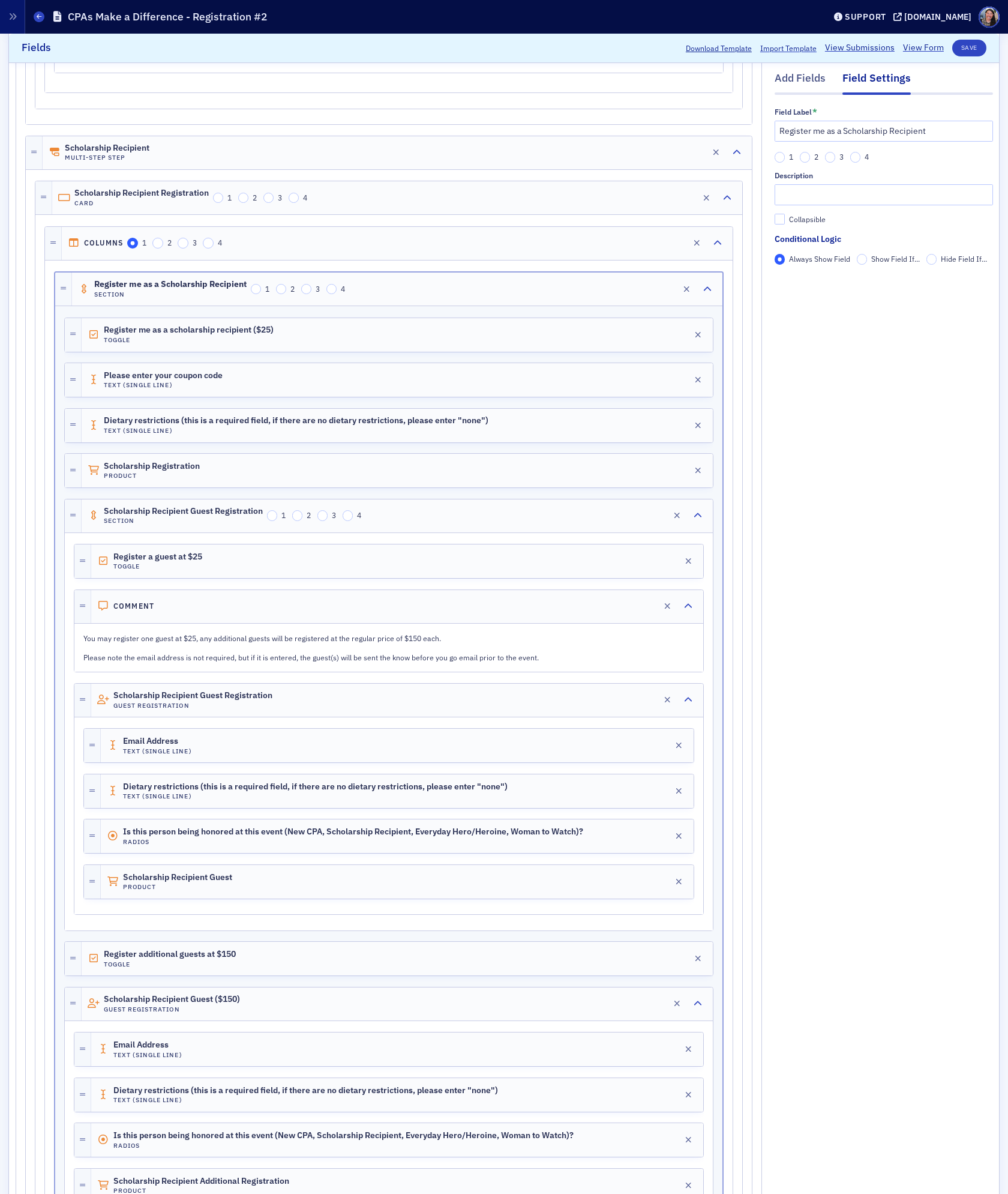
scroll to position [1623, 0]
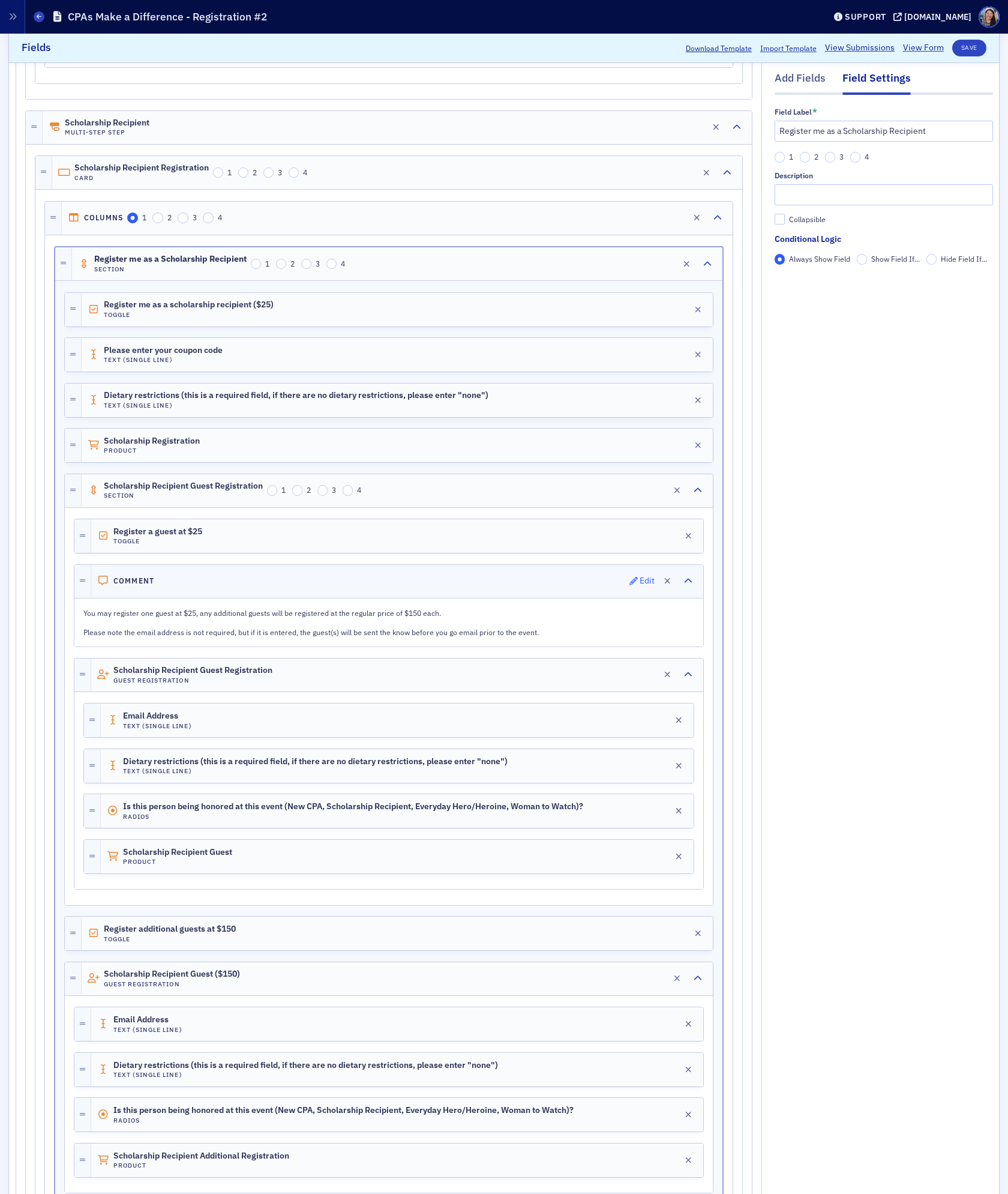
click at [640, 584] on div "Edit" at bounding box center [647, 580] width 15 height 7
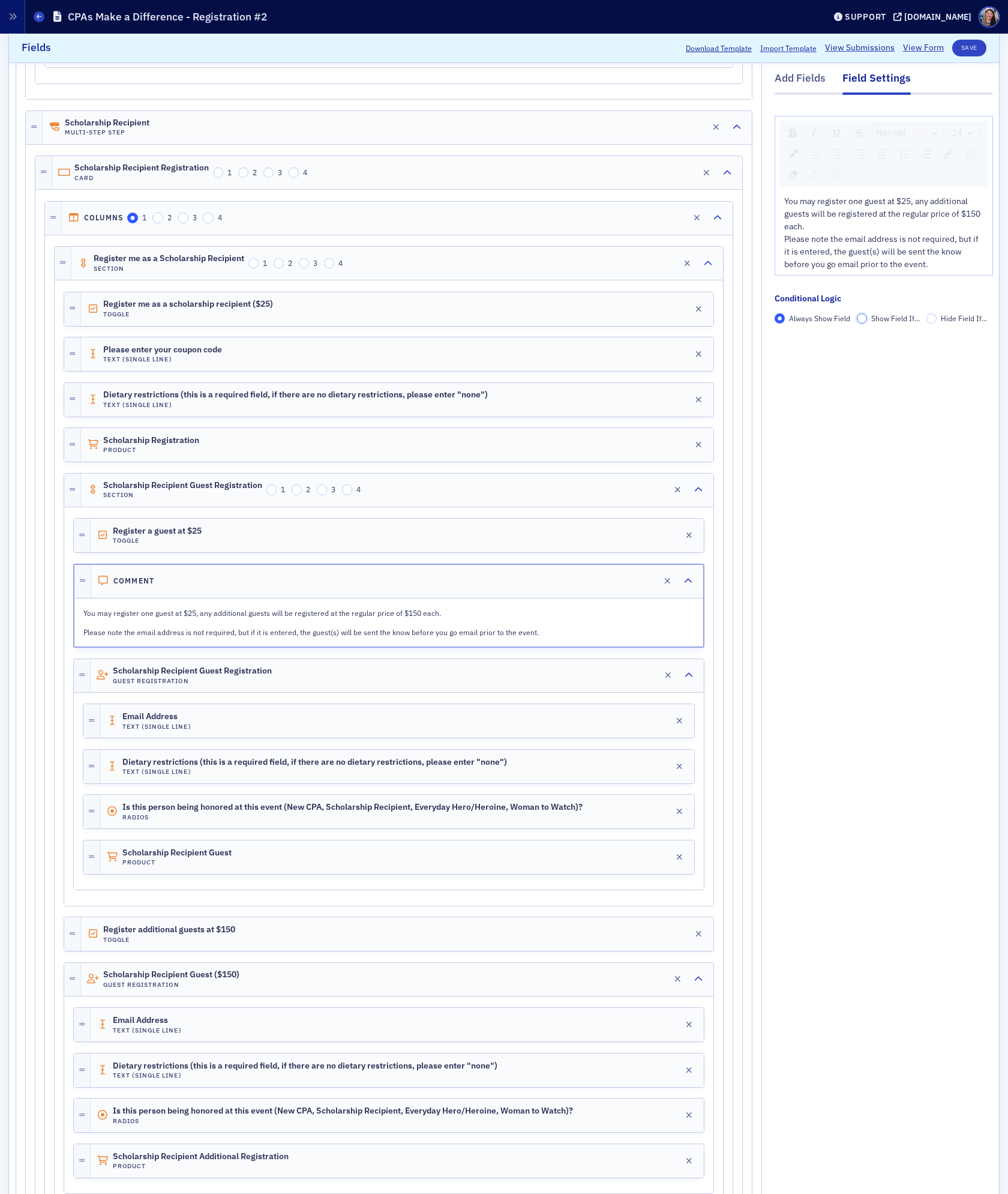
click at [865, 321] on input "Show Field If..." at bounding box center [862, 319] width 11 height 11
click at [824, 339] on span "Add Condition" at bounding box center [810, 339] width 46 height 11
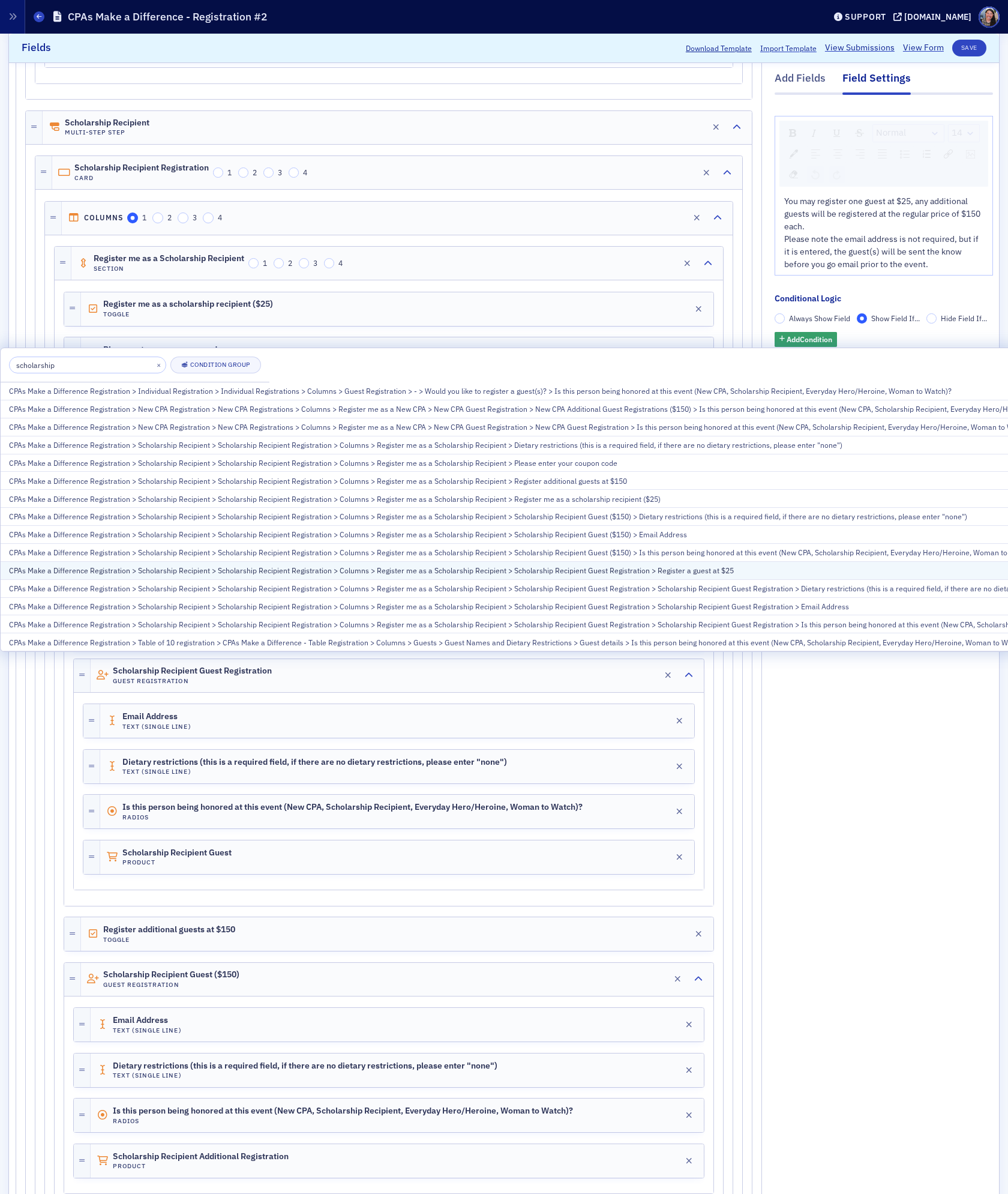
type input "scholarship"
click at [562, 572] on div "CPAs Make a Difference Registration > Scholarship Recipient > Scholarship Recip…" at bounding box center [604, 571] width 1190 height 11
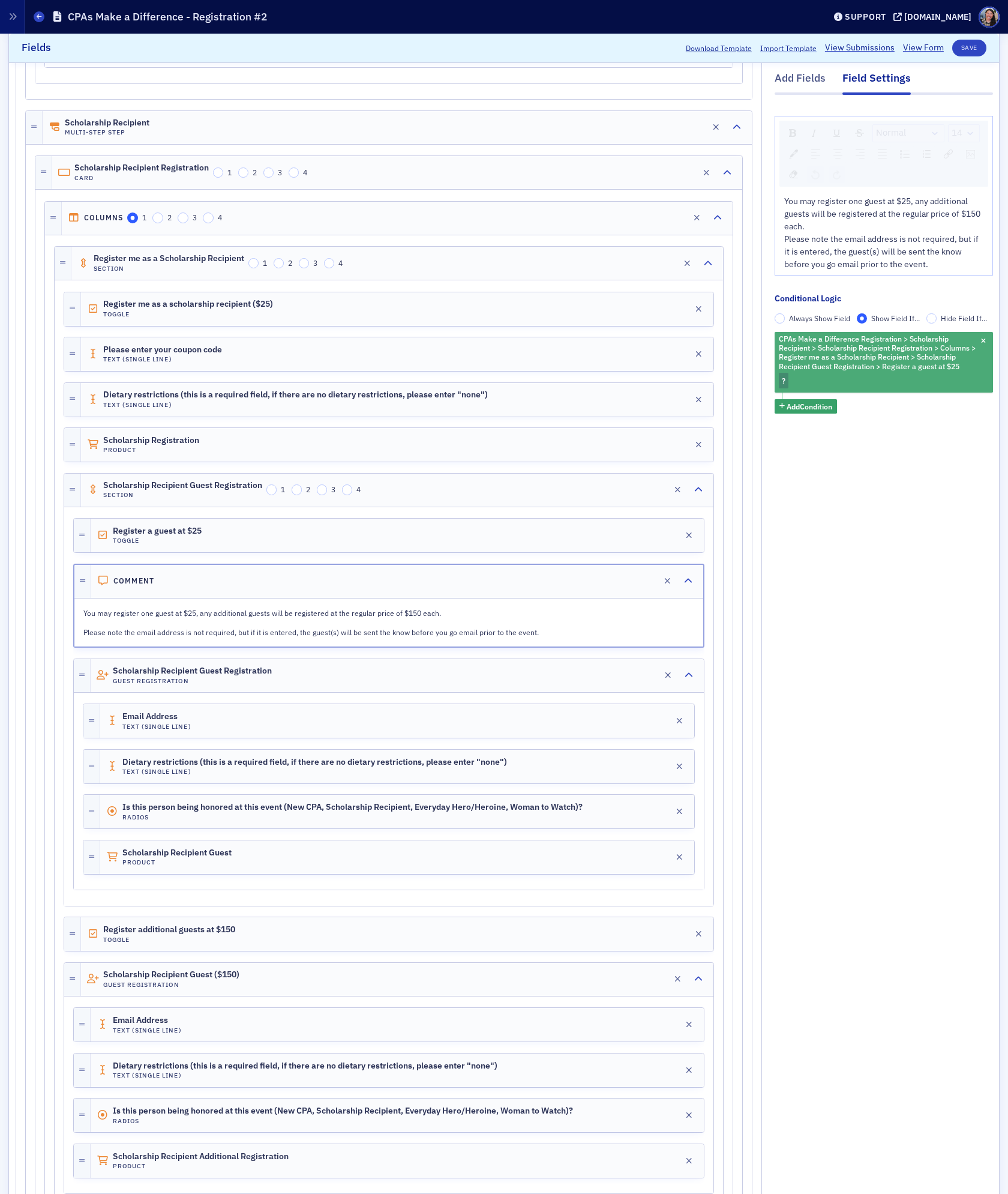
click at [874, 380] on div "CPAs Make a Difference Registration > Scholarship Recipient > Scholarship Recip…" at bounding box center [884, 362] width 218 height 61
click at [853, 403] on span "Checked" at bounding box center [862, 408] width 29 height 11
click at [844, 403] on input "Checked" at bounding box center [838, 408] width 11 height 11
click at [969, 42] on button "Save" at bounding box center [969, 48] width 34 height 17
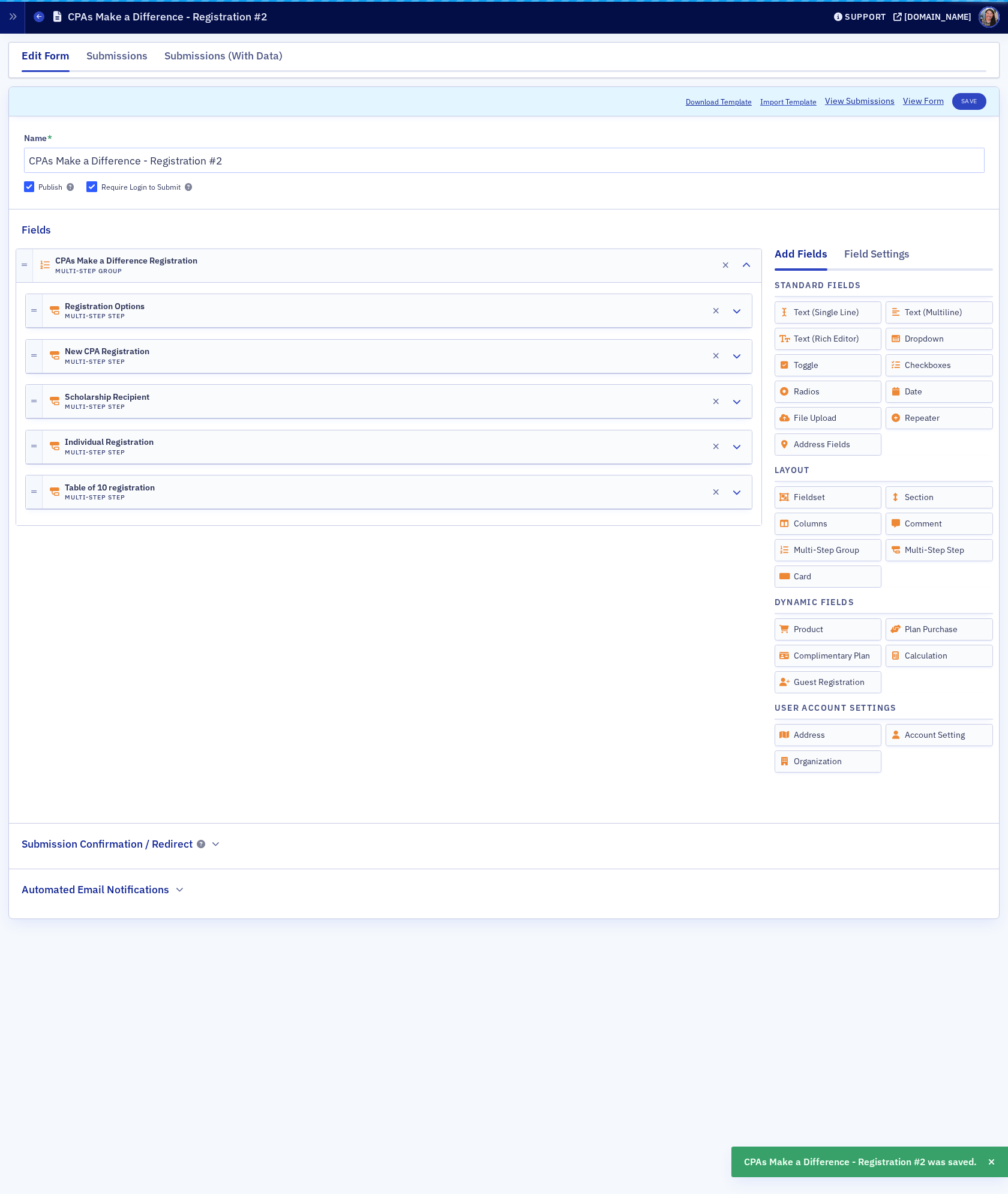
scroll to position [0, 0]
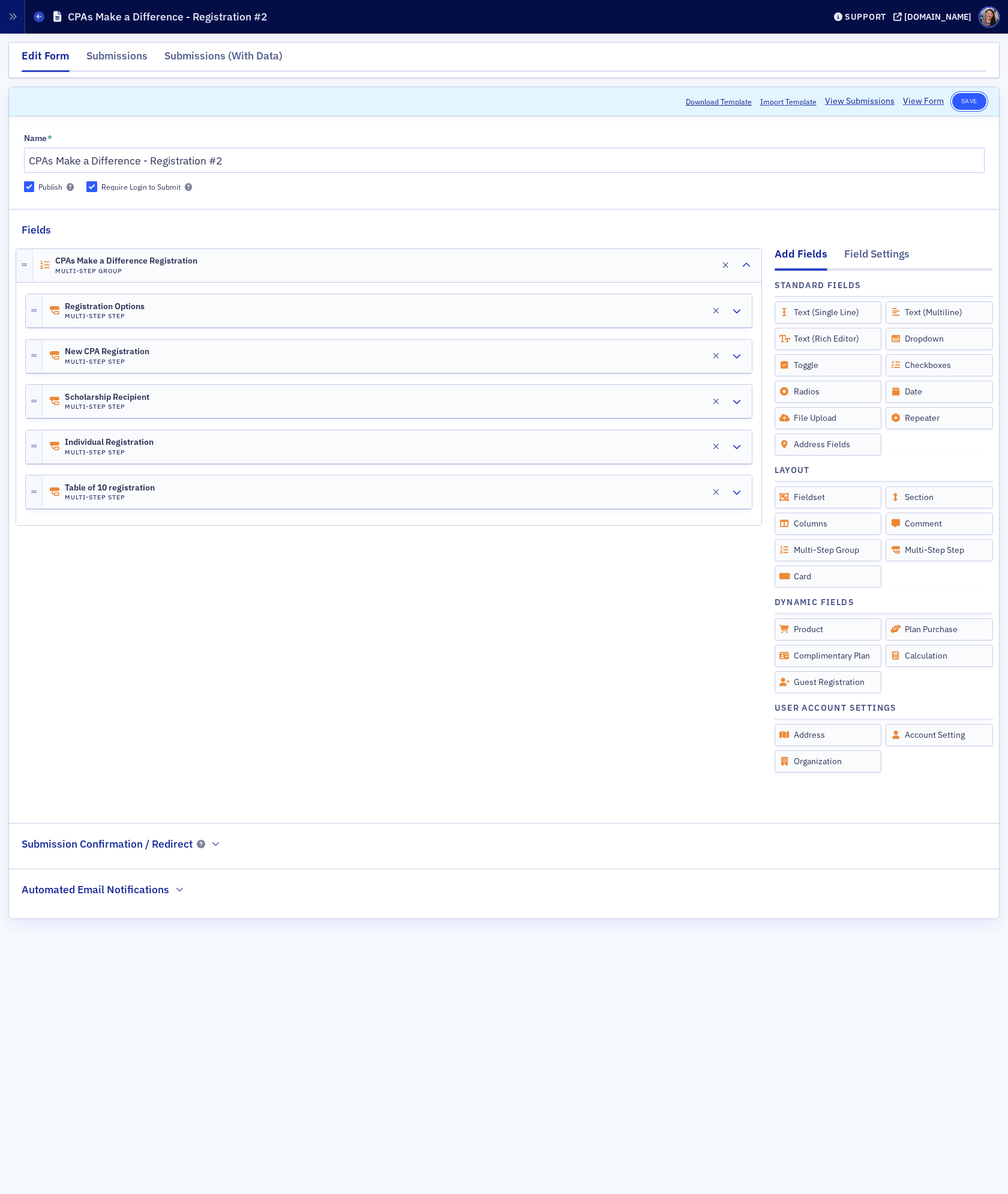
click at [974, 99] on button "Save" at bounding box center [969, 101] width 34 height 17
click at [968, 107] on button "Save" at bounding box center [969, 101] width 34 height 17
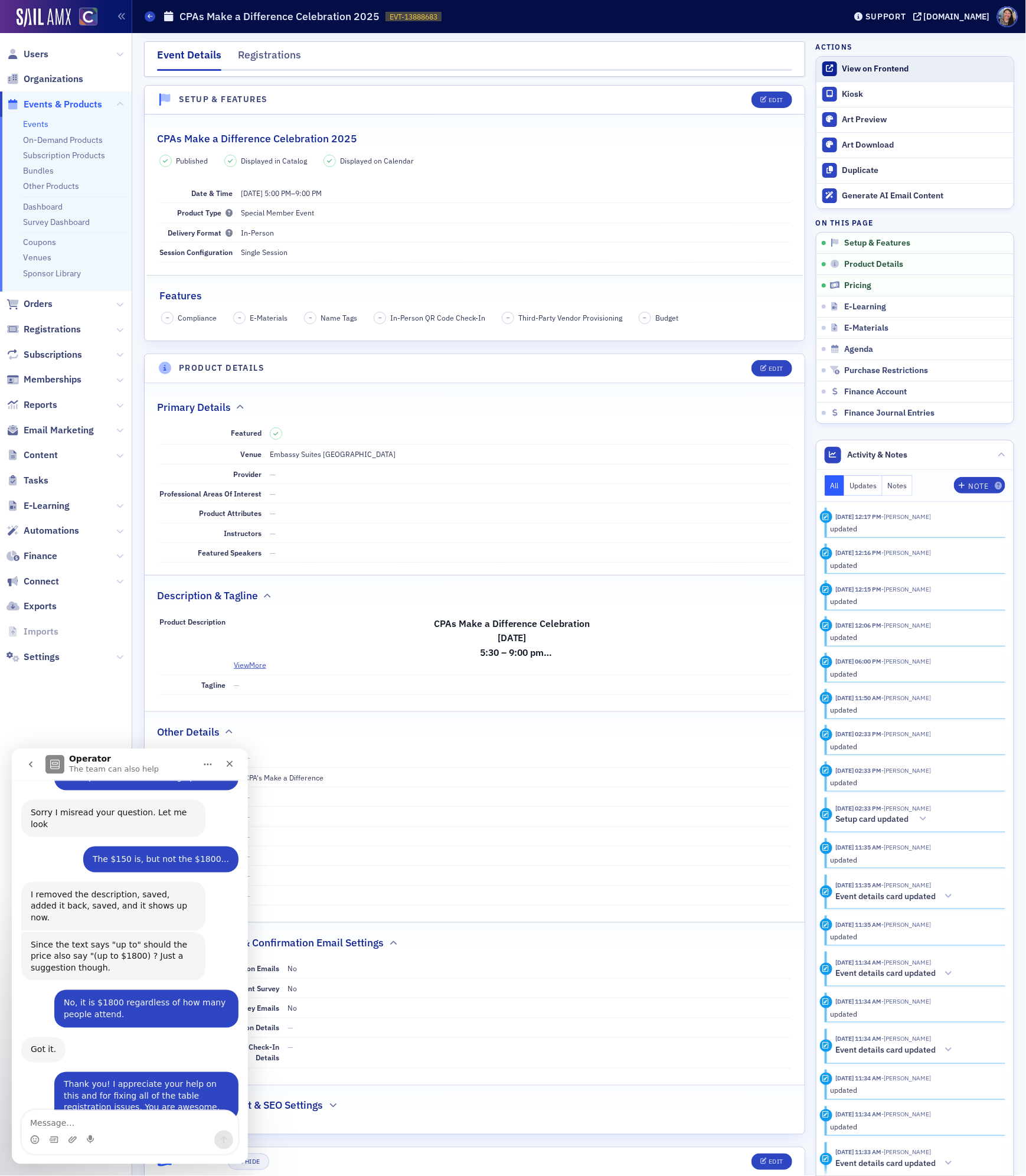
click at [904, 71] on div "View on Frontend" at bounding box center [925, 69] width 166 height 11
click at [838, 71] on link "View on Frontend" at bounding box center [915, 69] width 197 height 25
